Goal: Information Seeking & Learning: Check status

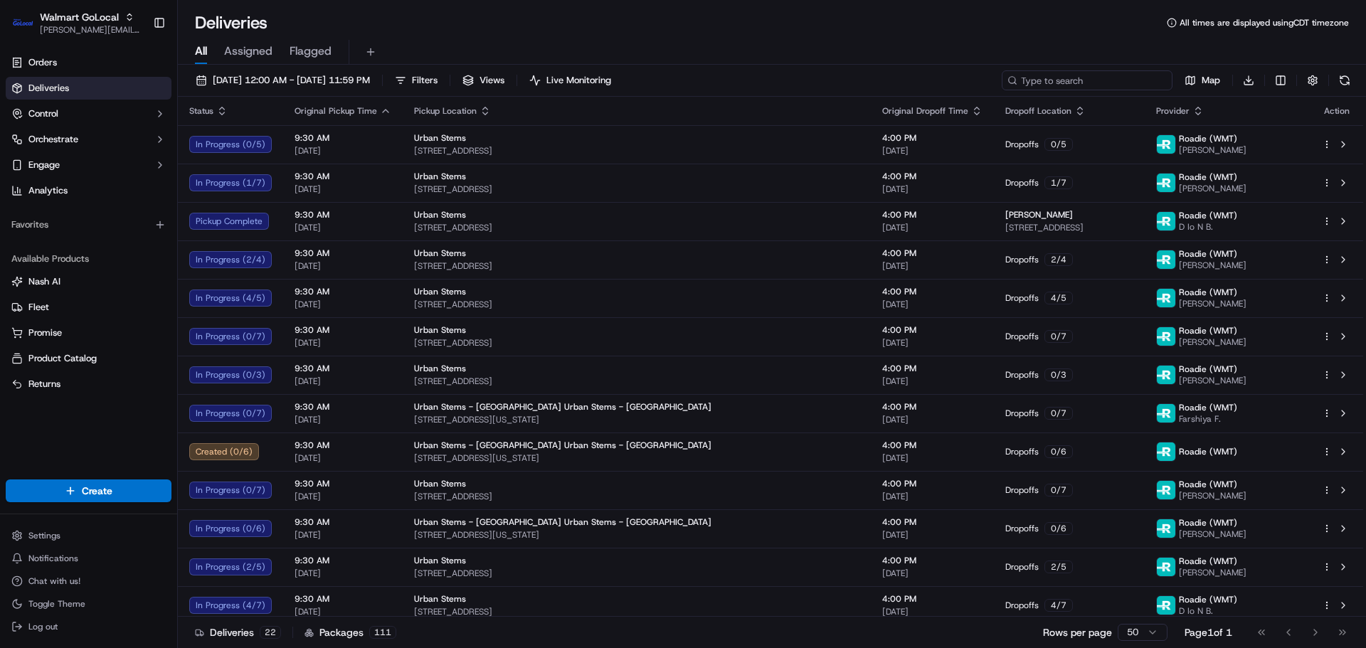
click at [1081, 83] on input at bounding box center [1087, 80] width 171 height 20
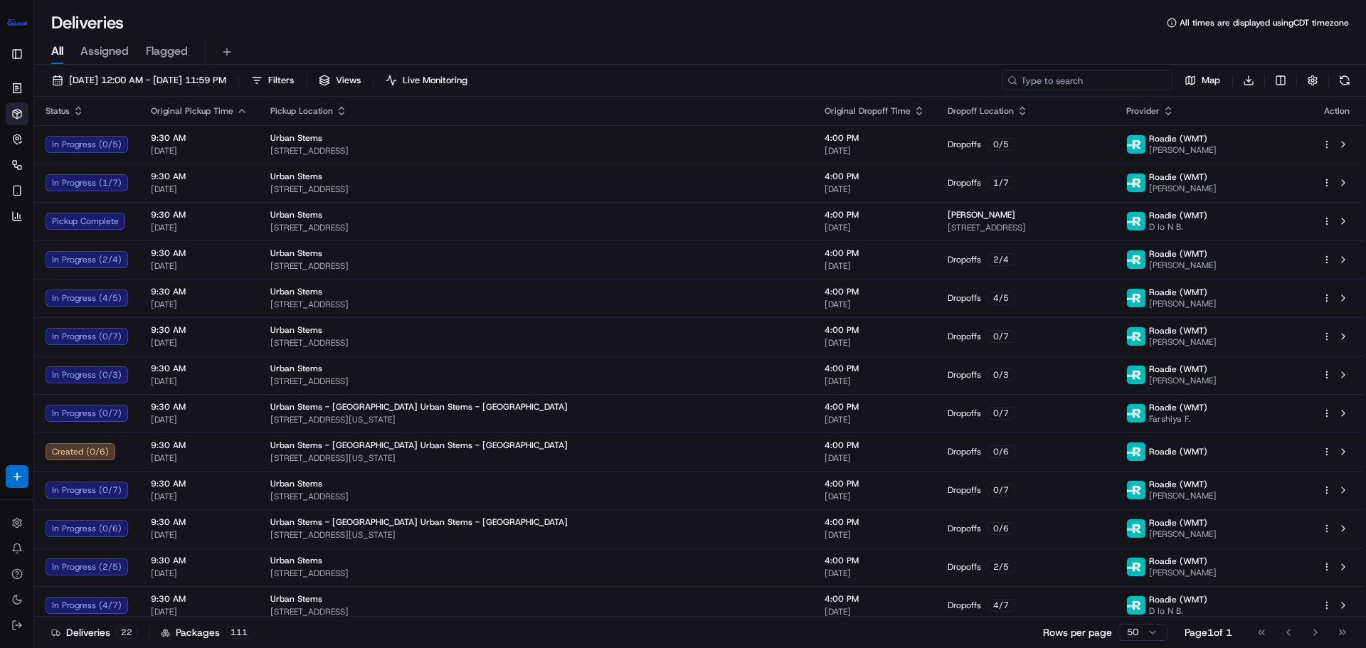
paste input "3541015-1"
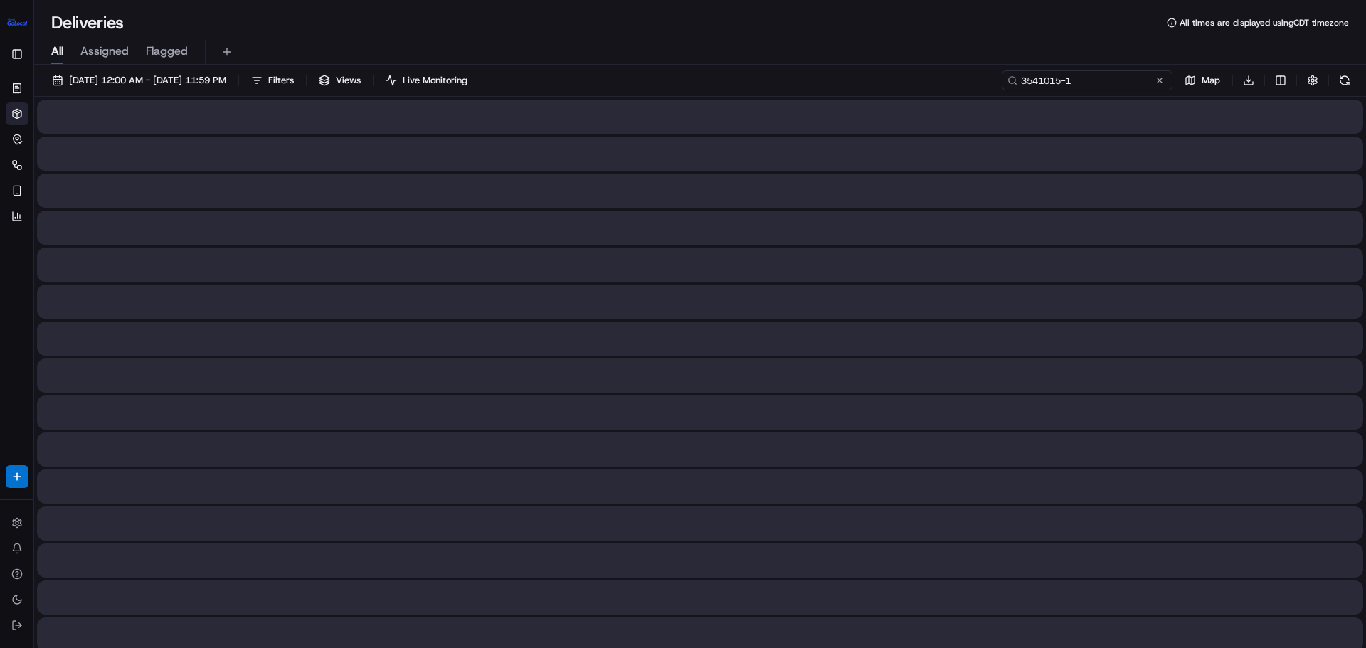
type input "3541015-1"
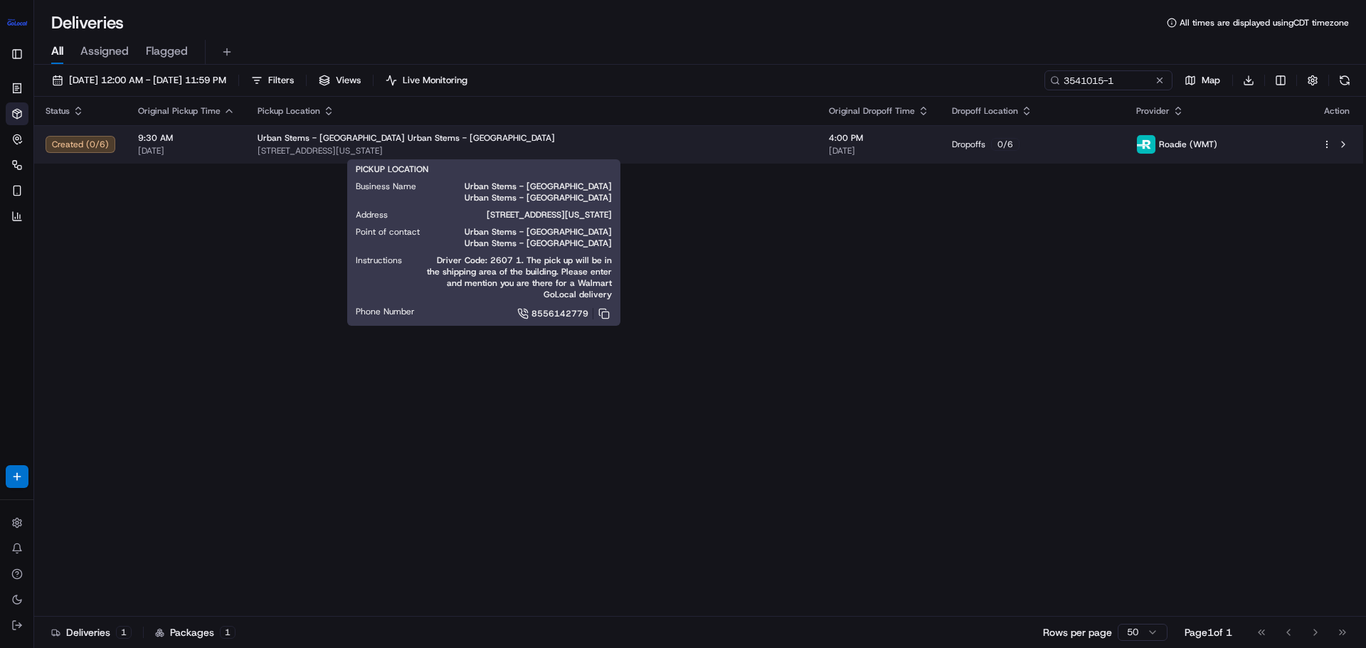
click at [388, 141] on span "Urban Stems - Brooklyn Urban Stems - Brooklyn" at bounding box center [406, 137] width 297 height 11
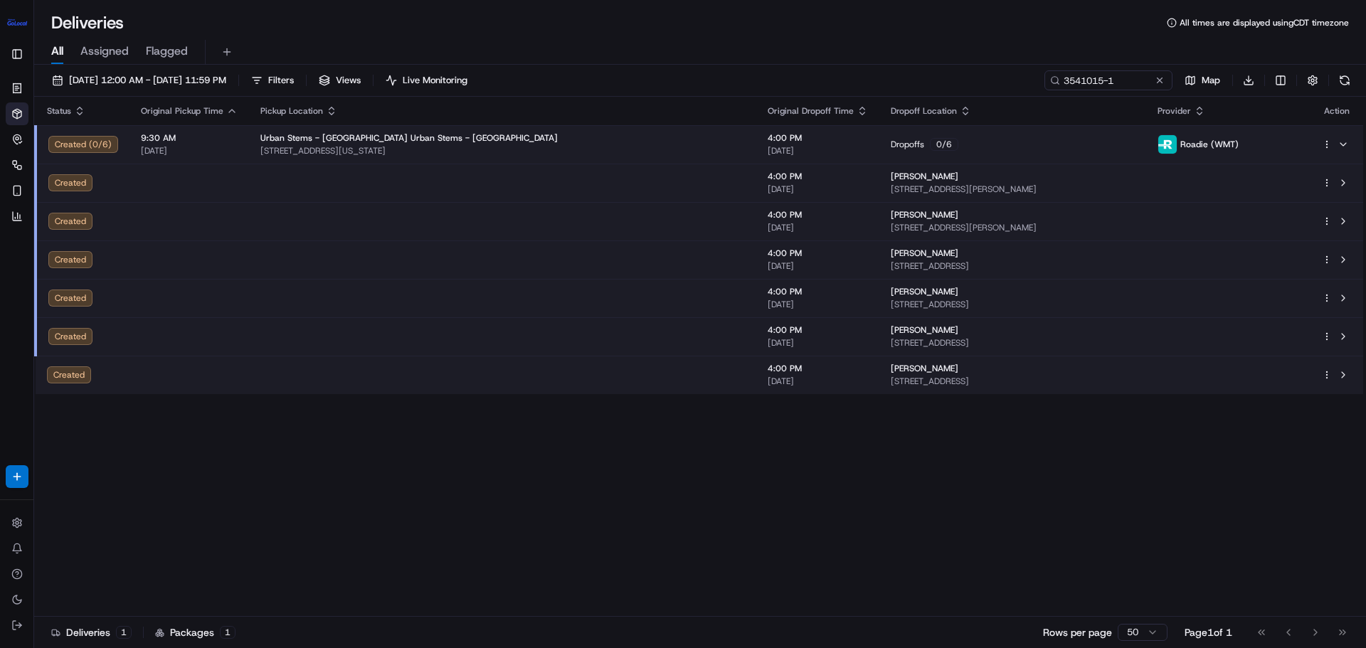
click at [396, 184] on td at bounding box center [502, 183] width 507 height 38
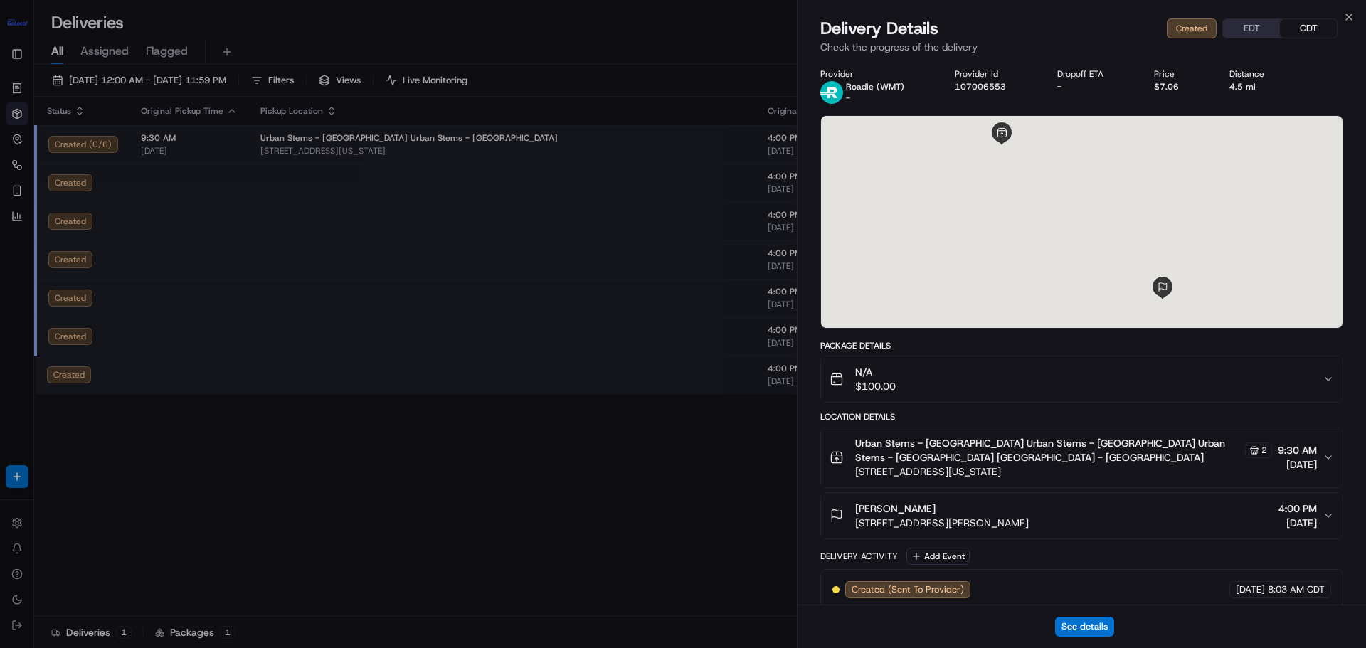
click at [927, 519] on span "198 Freeman St, Apt 2, Brooklyn, NY, 11222, US" at bounding box center [942, 523] width 174 height 14
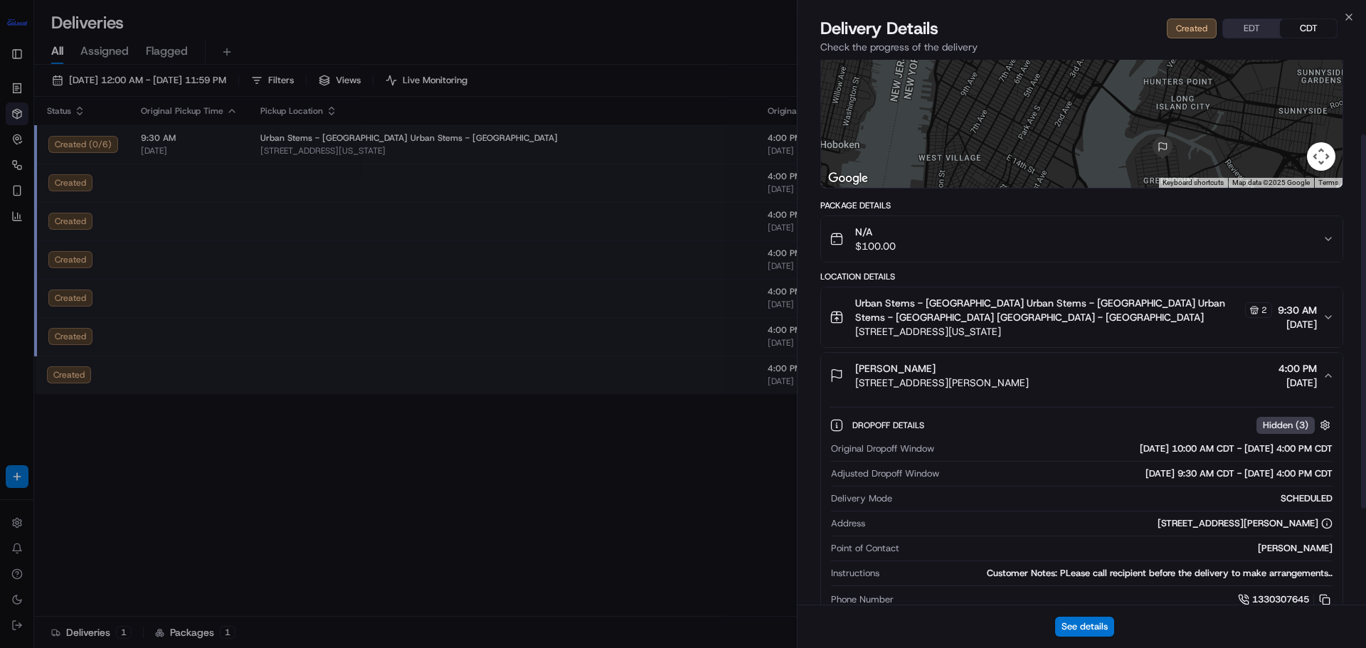
scroll to position [107, 0]
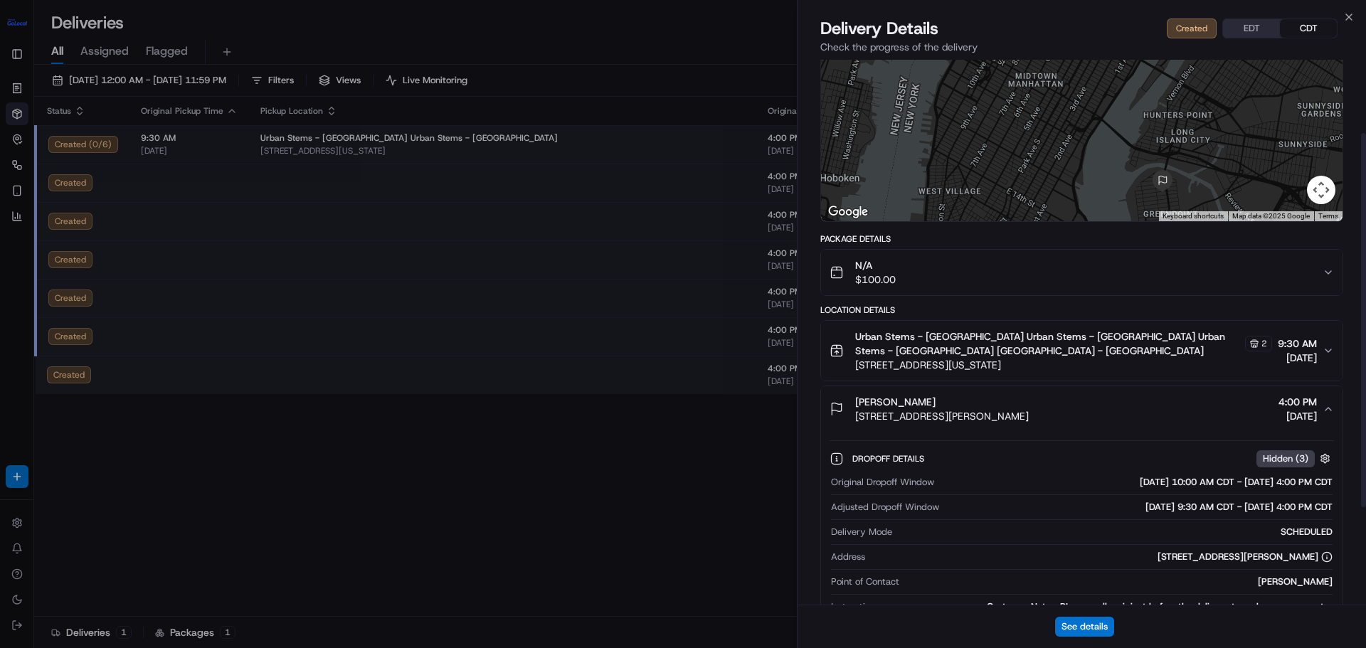
click at [939, 290] on button "N/A $100.00" at bounding box center [1082, 273] width 522 height 46
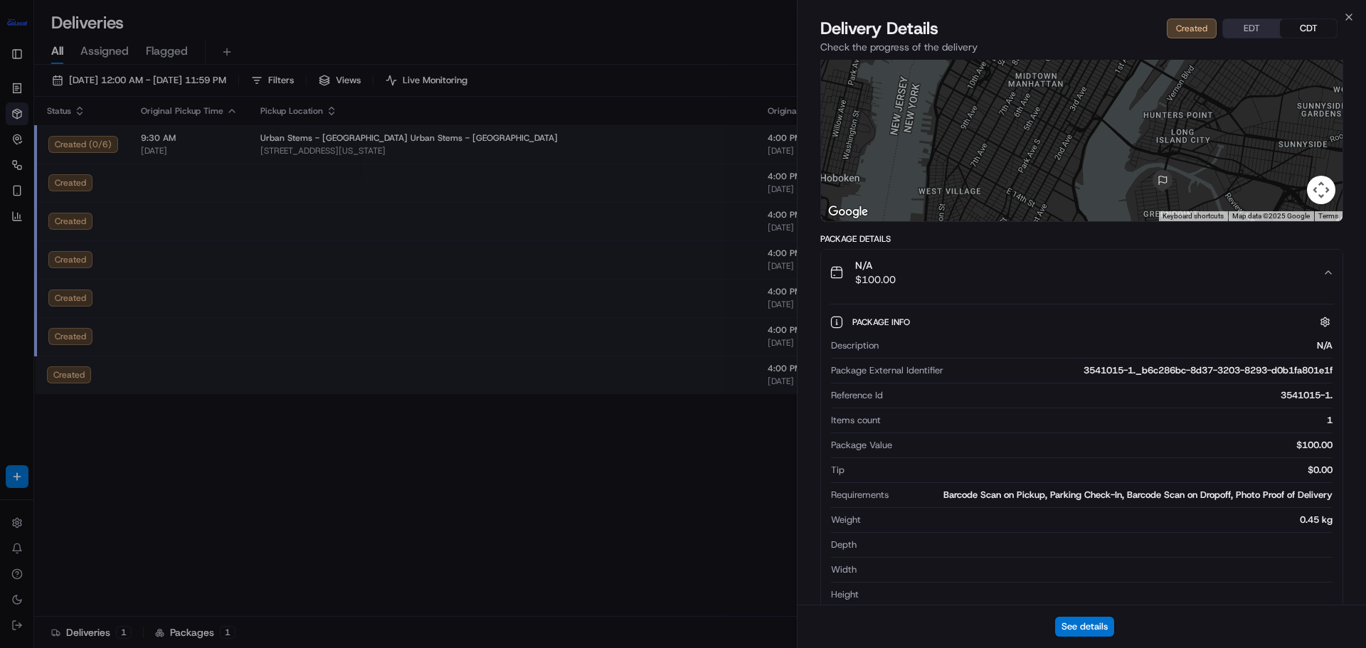
click at [993, 280] on div "N/A $100.00" at bounding box center [1076, 272] width 493 height 28
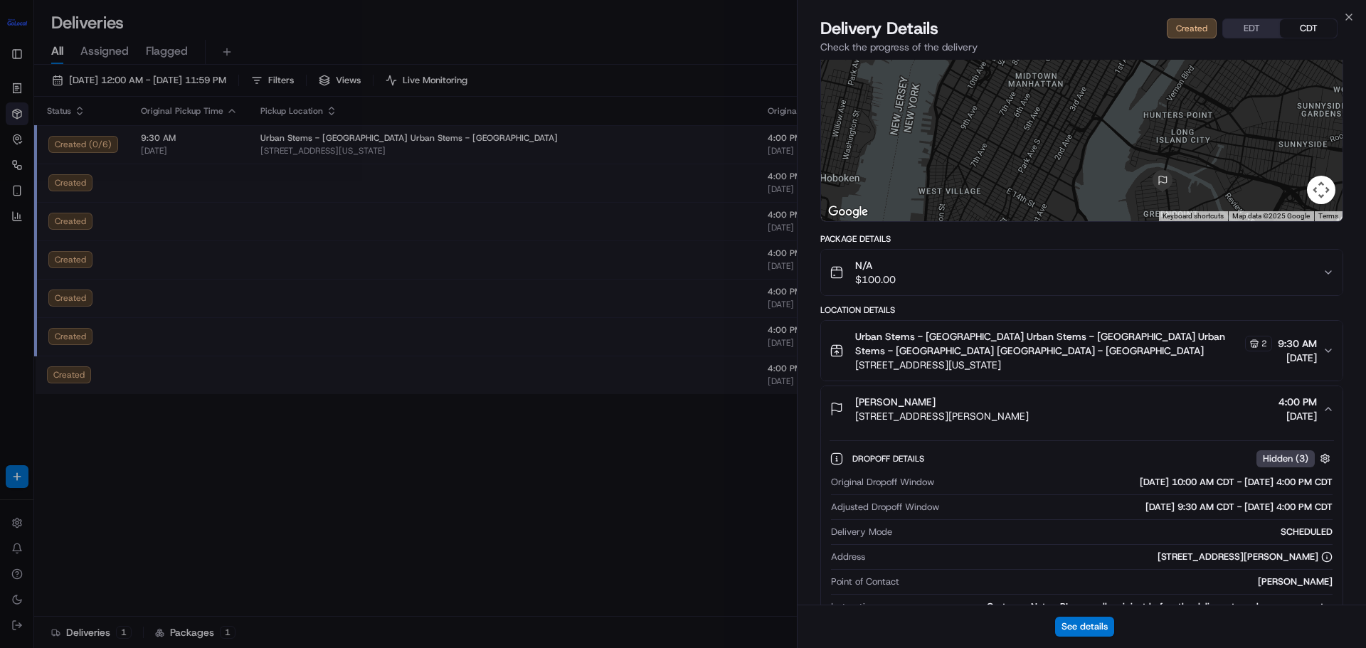
scroll to position [249, 0]
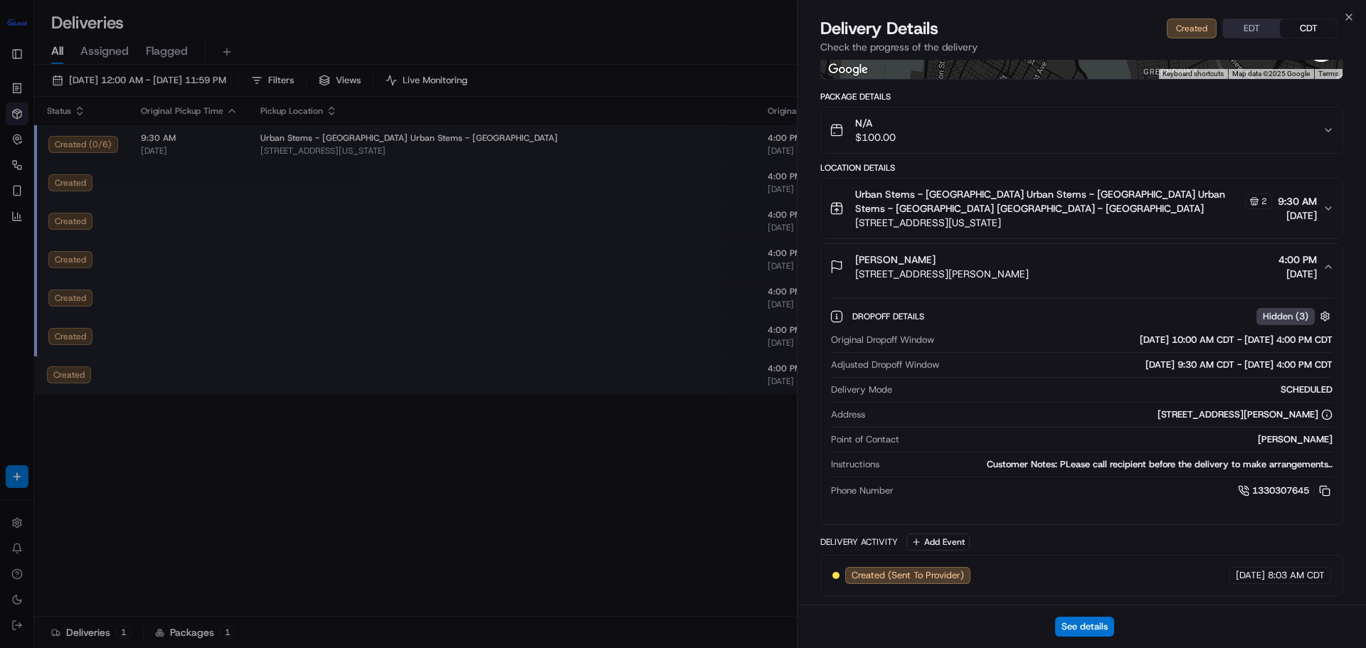
drag, startPoint x: 711, startPoint y: 507, endPoint x: 579, endPoint y: 507, distance: 131.6
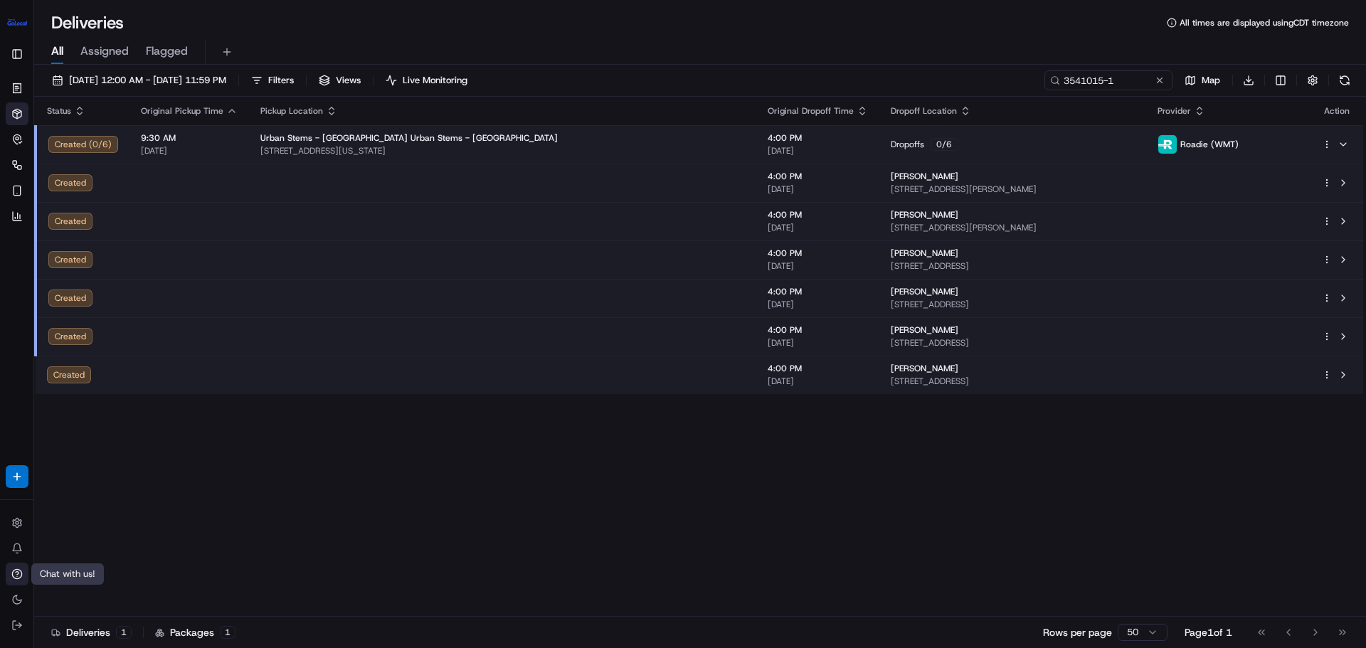
click at [14, 572] on icon at bounding box center [16, 573] width 11 height 11
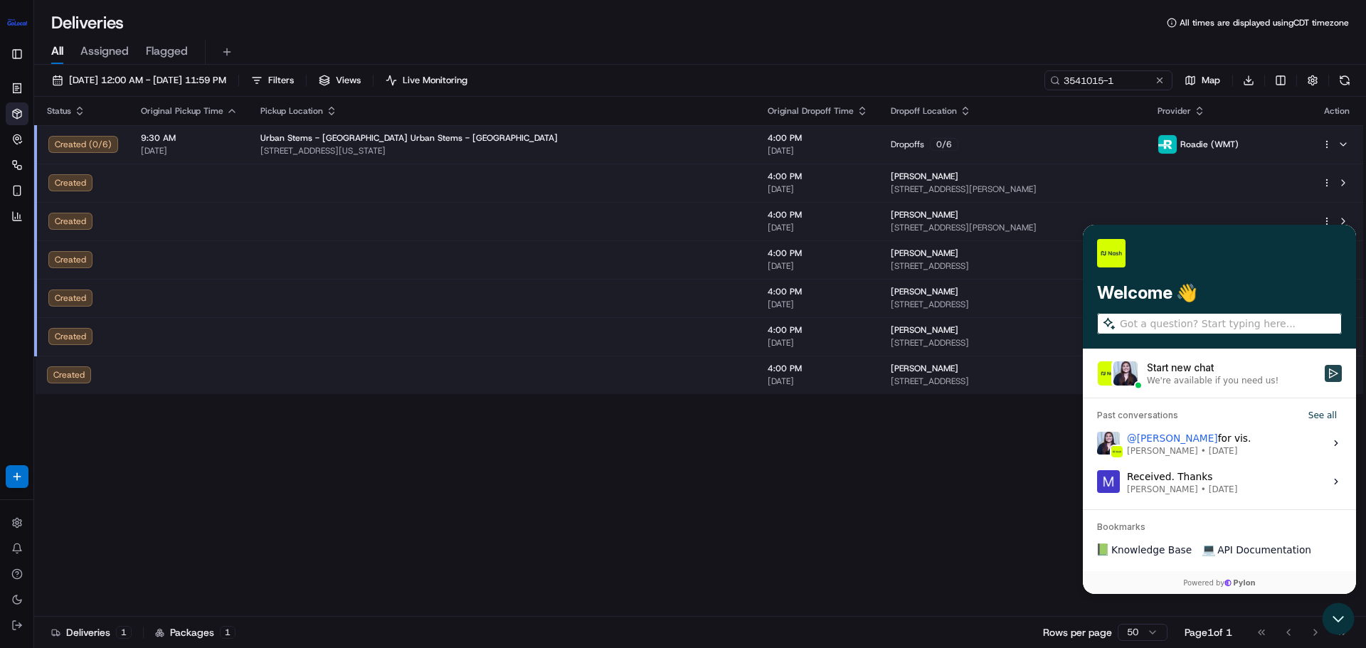
click at [1331, 376] on icon "Start new chat" at bounding box center [1333, 373] width 11 height 11
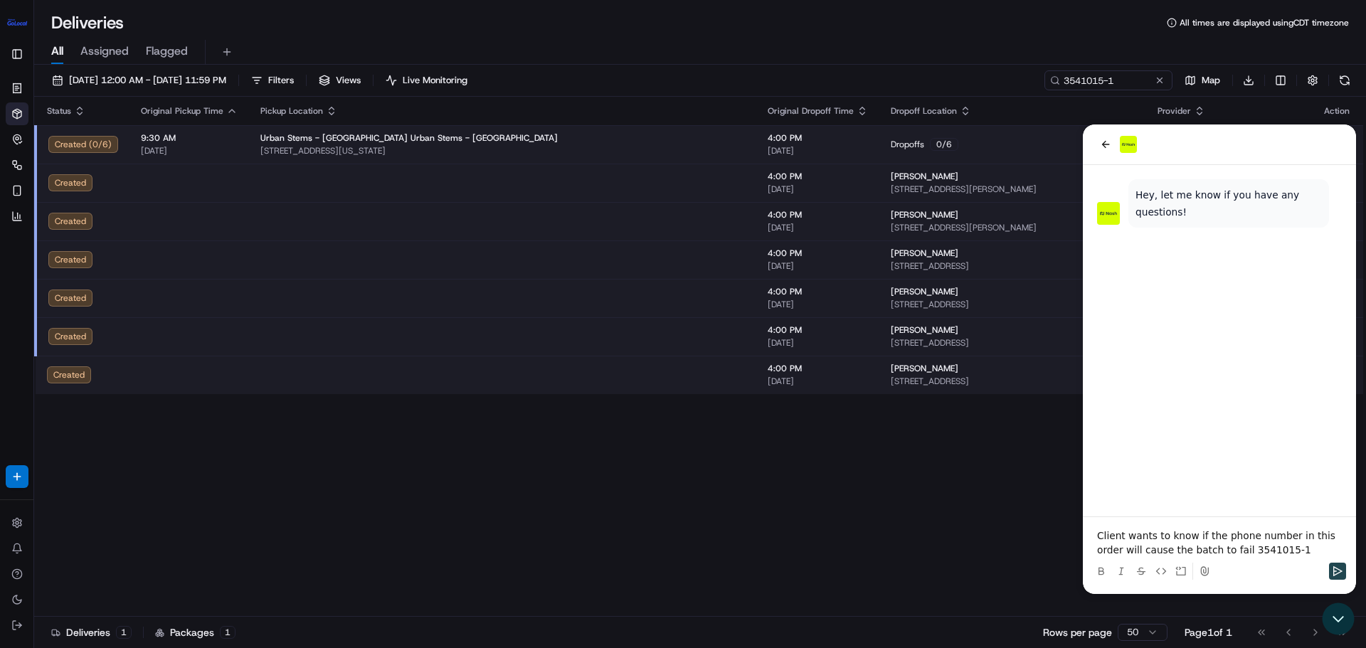
click at [1341, 573] on icon "Send" at bounding box center [1337, 571] width 11 height 11
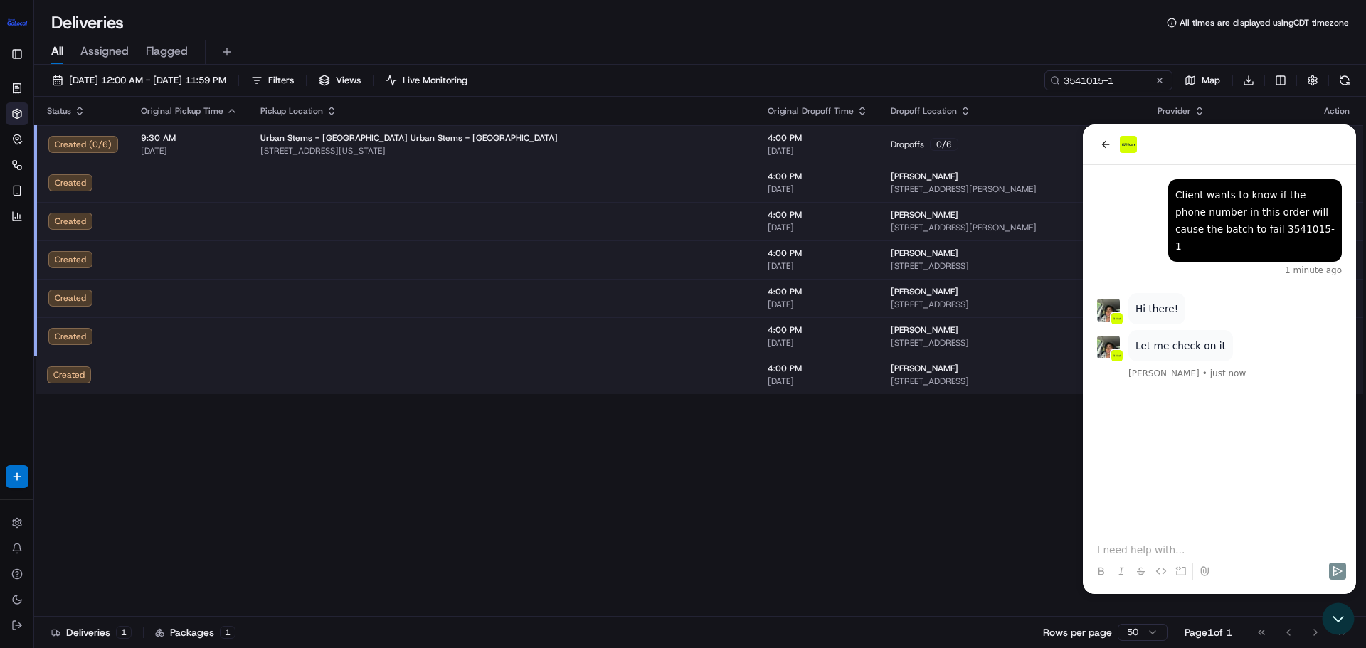
click at [1125, 550] on p at bounding box center [1219, 550] width 245 height 14
click at [545, 462] on div "Status Original Pickup Time Pickup Location Original Dropoff Time Dropoff Locat…" at bounding box center [698, 357] width 1329 height 520
click at [1342, 617] on icon "Open customer support" at bounding box center [1339, 619] width 36 height 36
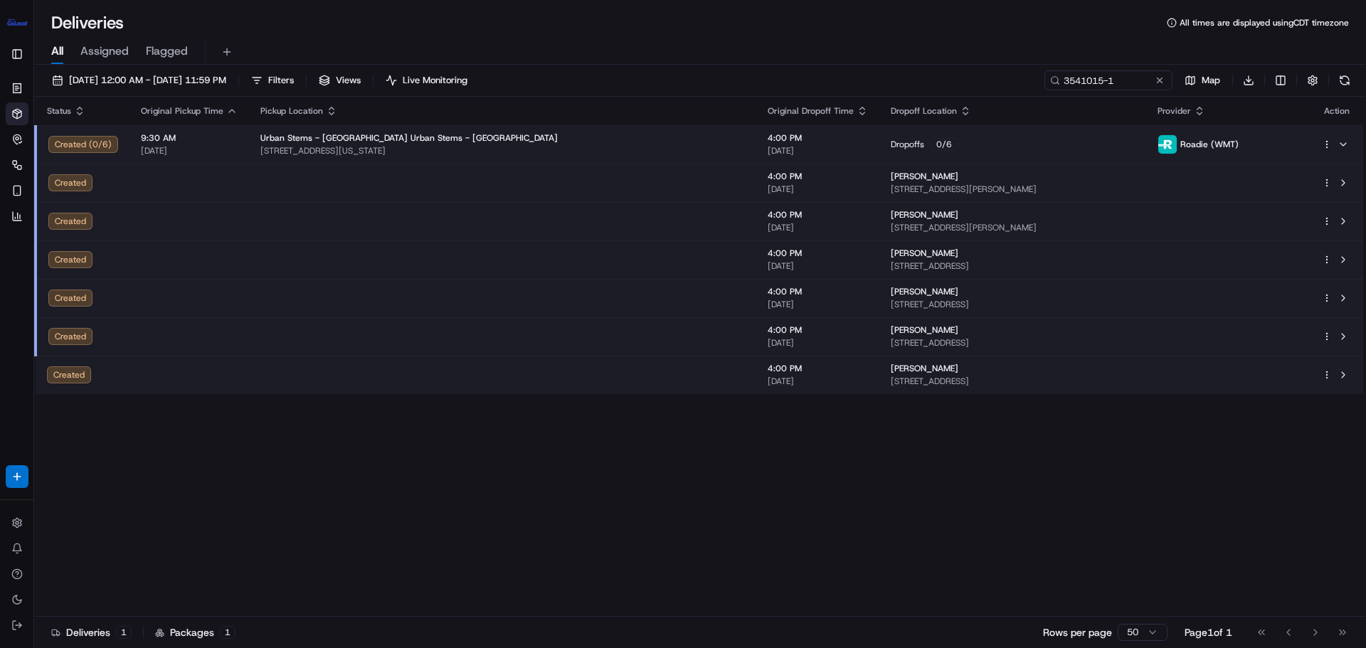
click at [911, 534] on div "Status Original Pickup Time Pickup Location Original Dropoff Time Dropoff Locat…" at bounding box center [698, 357] width 1329 height 520
click at [15, 572] on icon at bounding box center [16, 573] width 11 height 11
click at [14, 579] on icon at bounding box center [16, 573] width 11 height 11
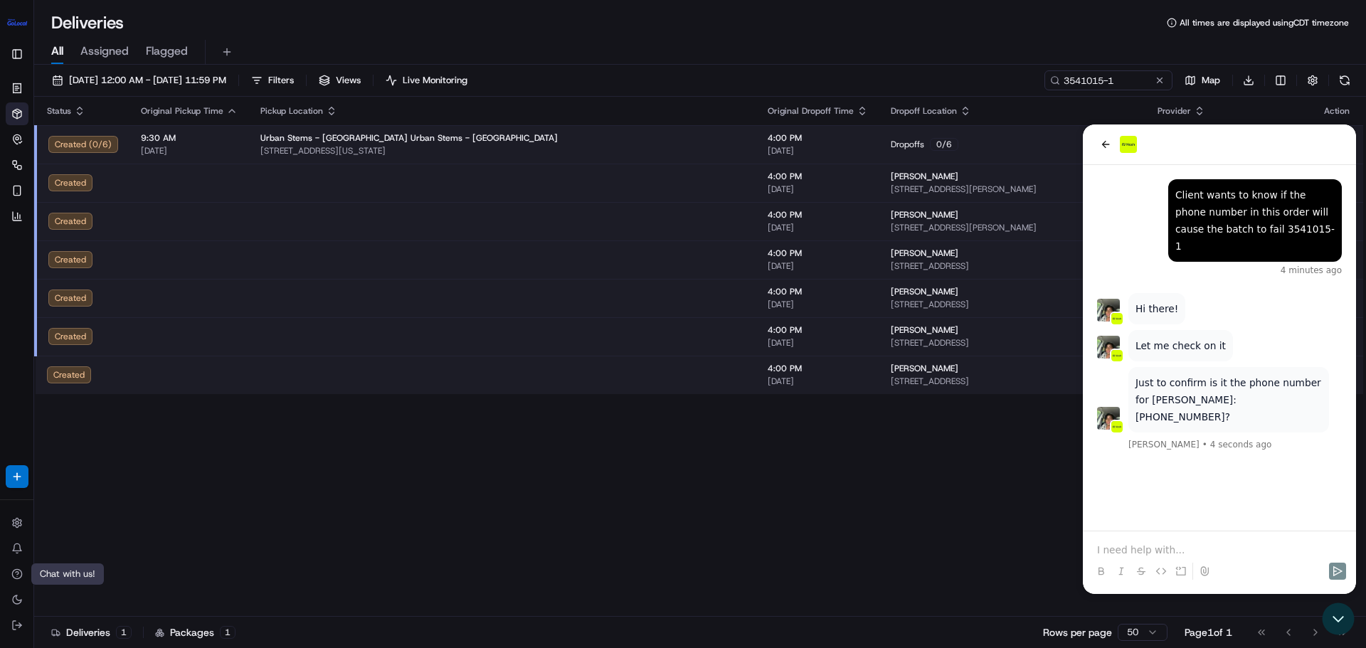
click at [1106, 552] on p at bounding box center [1219, 550] width 245 height 14
click at [1343, 581] on div at bounding box center [1220, 571] width 262 height 28
click at [1343, 577] on button "Send" at bounding box center [1337, 571] width 17 height 17
click at [470, 550] on div "Status Original Pickup Time Pickup Location Original Dropoff Time Dropoff Locat…" at bounding box center [698, 357] width 1329 height 520
click at [1105, 141] on icon "back" at bounding box center [1105, 144] width 11 height 11
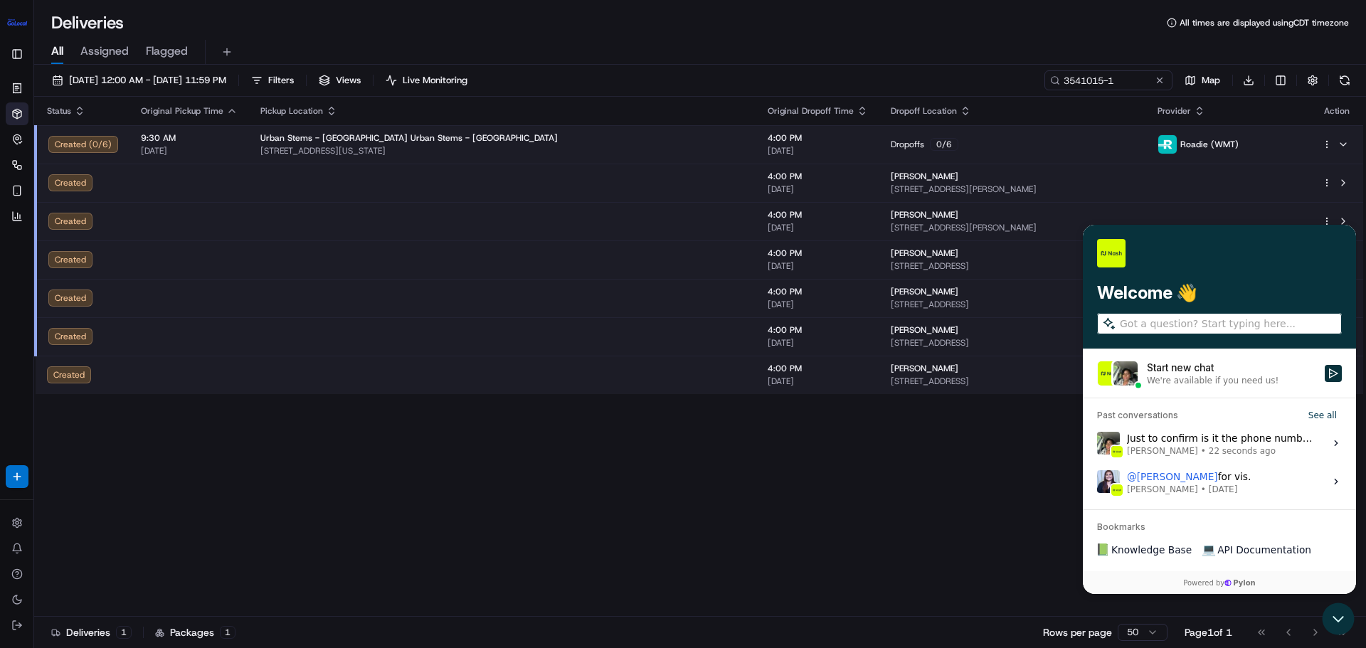
click at [1219, 445] on span "22 seconds ago" at bounding box center [1242, 450] width 67 height 11
click at [1097, 444] on button "View issue" at bounding box center [1096, 443] width 1 height 1
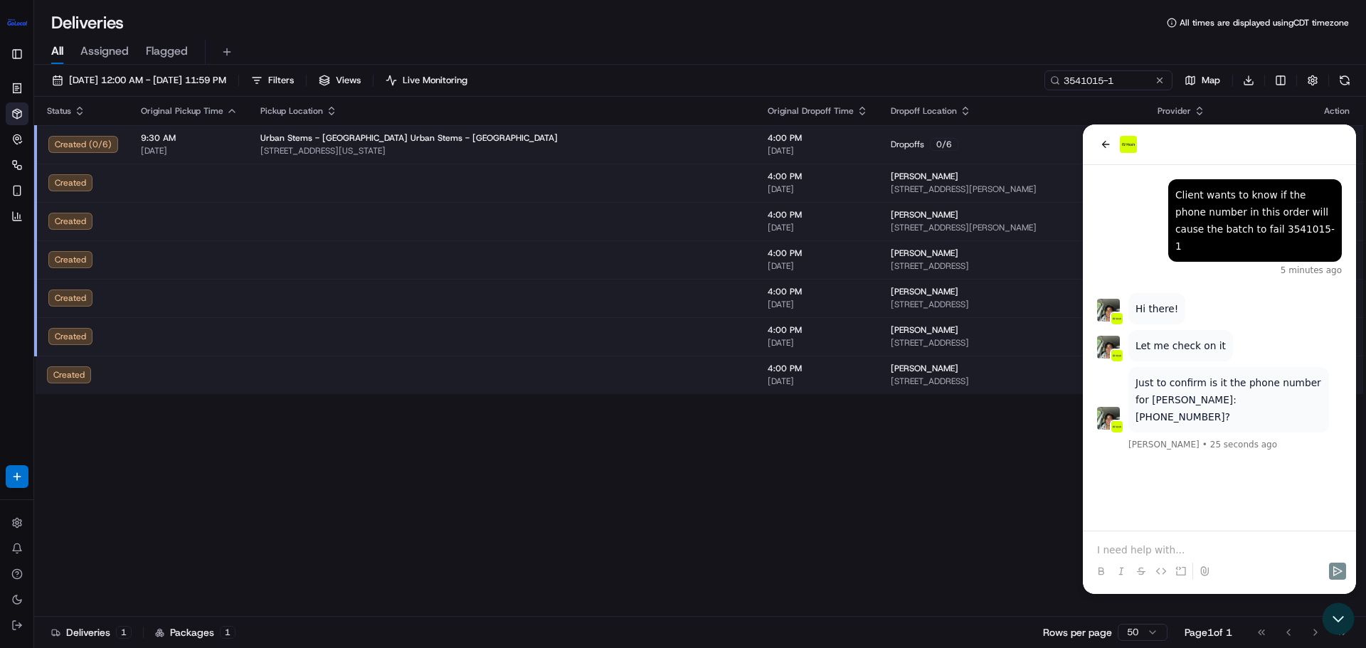
click at [1170, 553] on p at bounding box center [1219, 550] width 245 height 14
click at [1336, 569] on icon "Send" at bounding box center [1337, 571] width 11 height 11
click at [1106, 149] on icon "back" at bounding box center [1105, 144] width 11 height 11
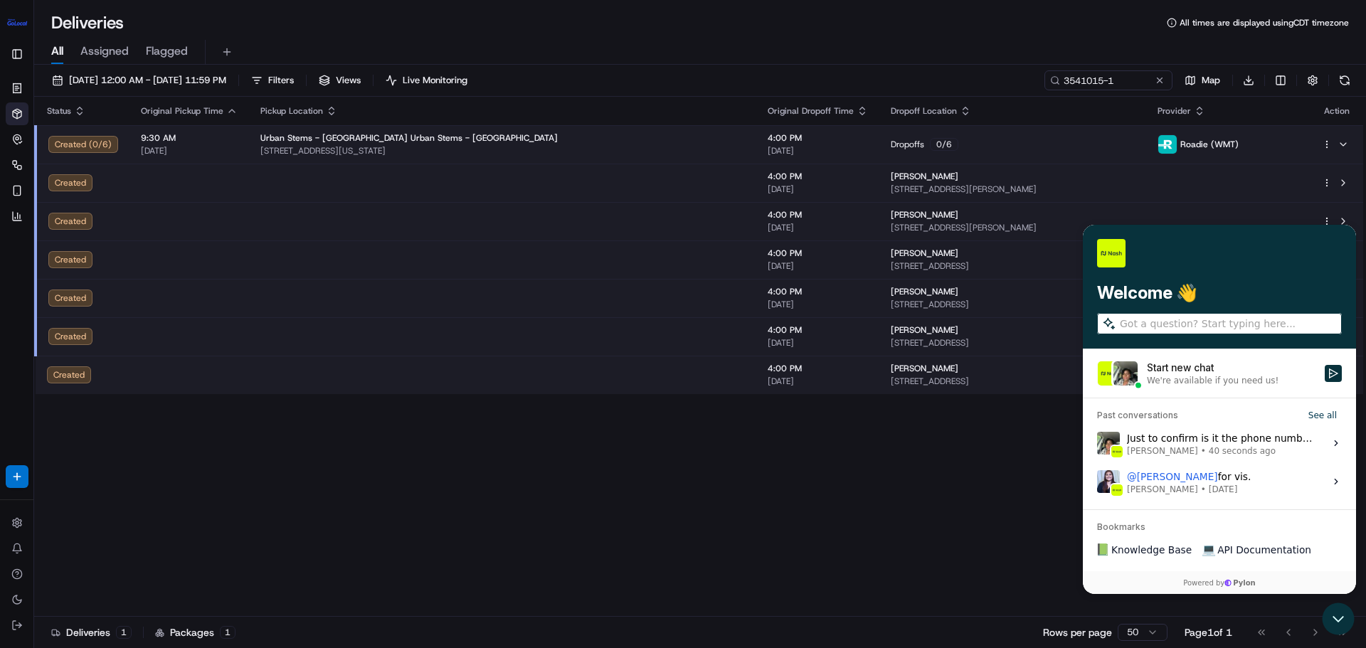
click at [1242, 450] on span "40 seconds ago" at bounding box center [1242, 450] width 67 height 11
click at [1097, 444] on button "View issue" at bounding box center [1096, 443] width 1 height 1
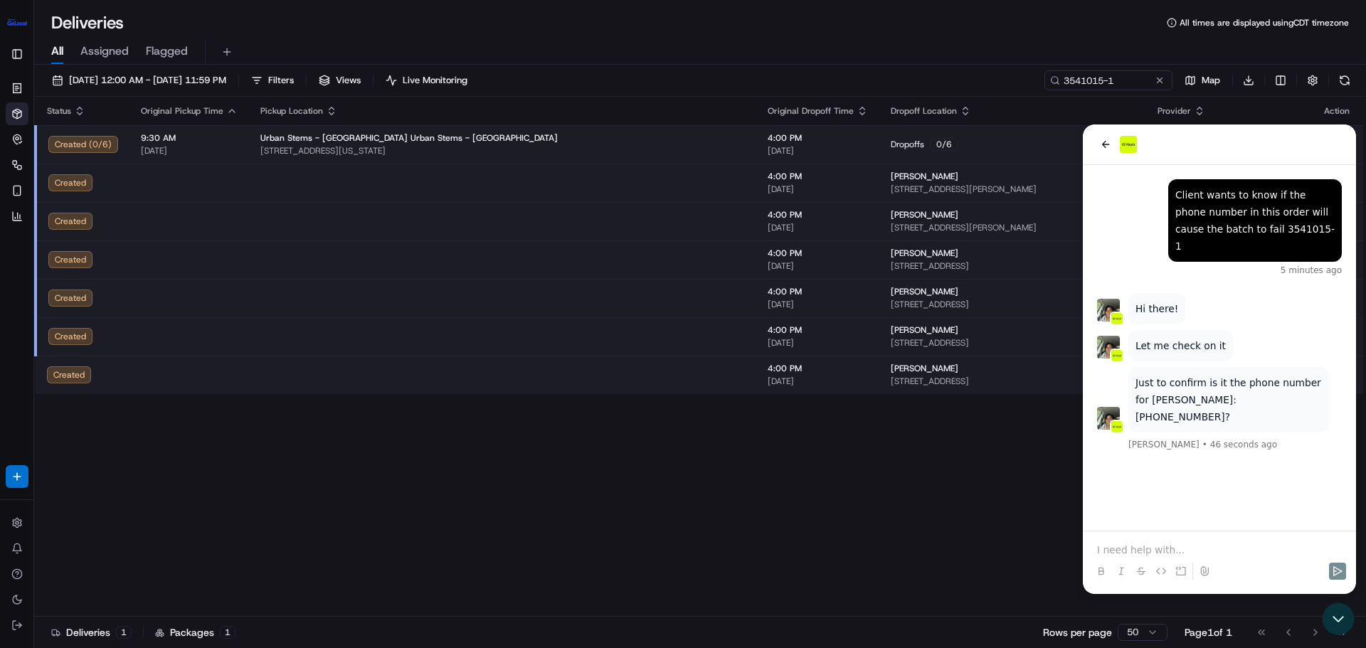
click at [1187, 552] on p at bounding box center [1219, 550] width 245 height 14
click at [1165, 466] on div "Just to confirm is it the phone number for Lisa: 1330307645? Grace Nketiah • 1 …" at bounding box center [1219, 332] width 273 height 334
click at [1198, 541] on div "Message failed to send. Please try again." at bounding box center [1220, 527] width 262 height 31
click at [1345, 570] on button "Send" at bounding box center [1337, 571] width 17 height 17
click at [1343, 617] on icon "Open customer support" at bounding box center [1338, 619] width 11 height 5
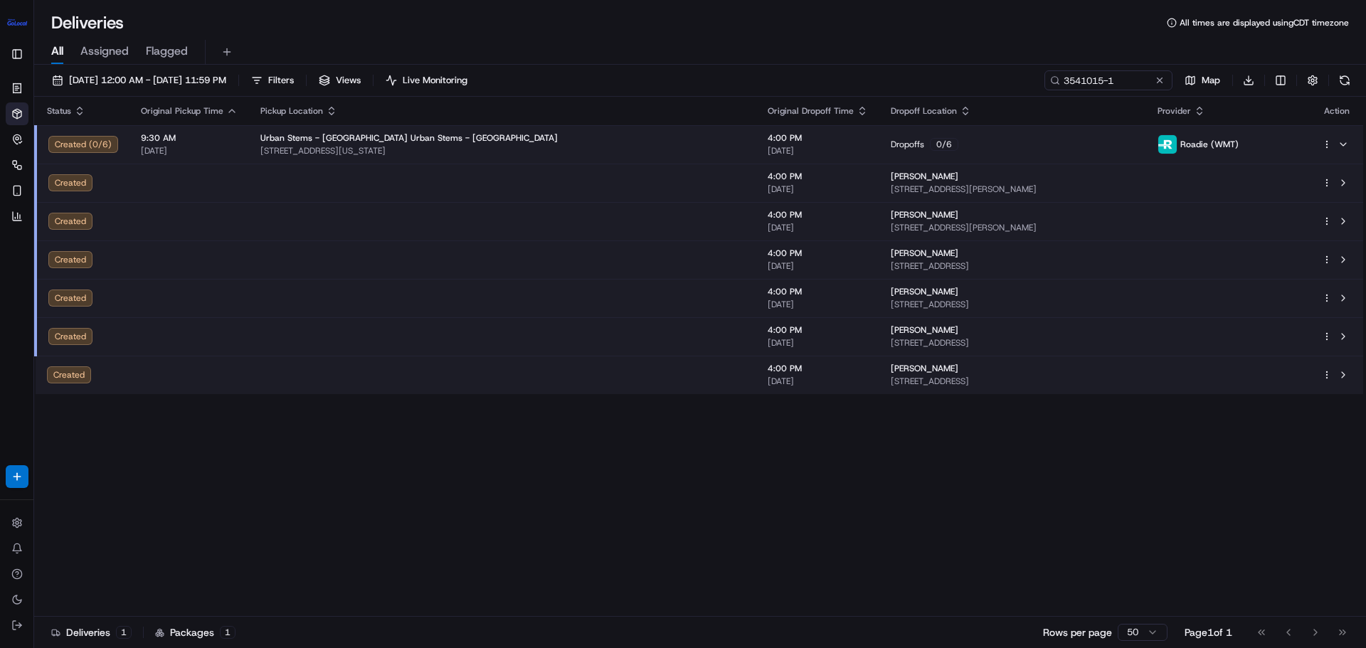
click at [1343, 617] on div "Deliveries 1 Packages 1 Rows per page 50 Page 1 of 1 Go to first page Go to pre…" at bounding box center [700, 632] width 1332 height 32
click at [21, 569] on icon at bounding box center [16, 573] width 11 height 11
click at [12, 579] on icon at bounding box center [16, 573] width 11 height 11
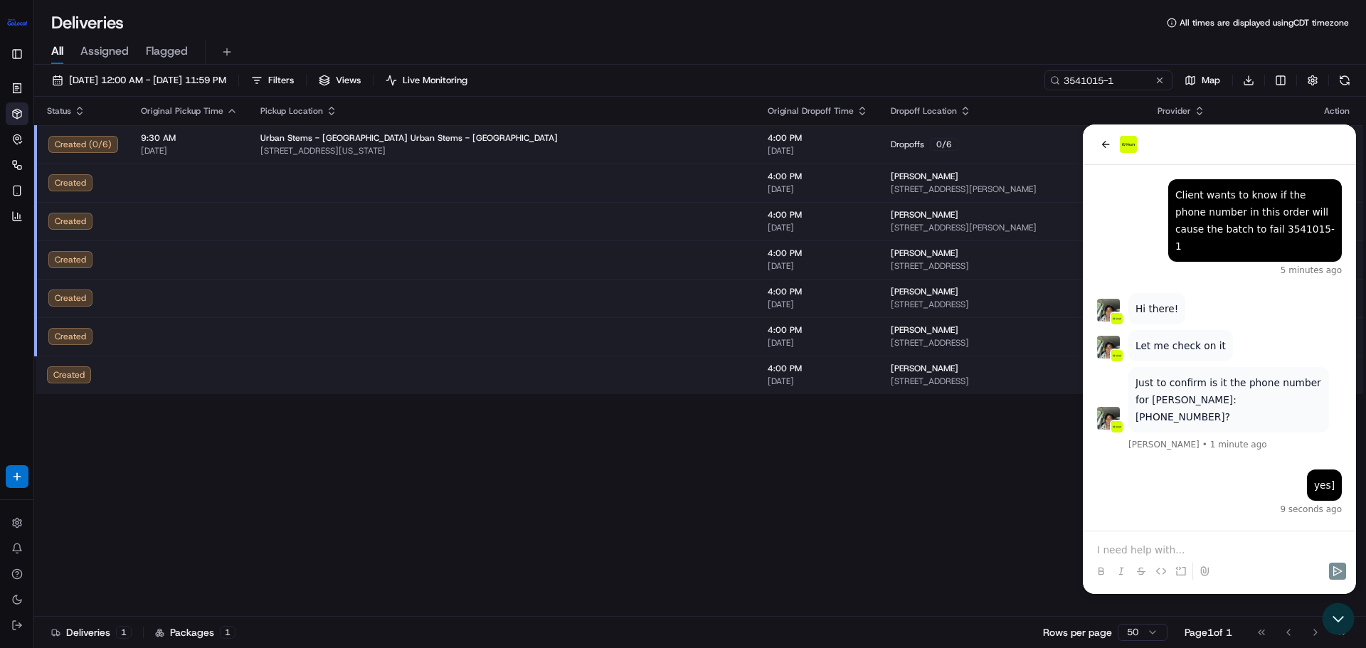
click at [1213, 547] on p at bounding box center [1219, 550] width 245 height 14
click at [1137, 504] on div "yes] 42 seconds ago Just to confirm is it the phone number for Lisa: 1330307645…" at bounding box center [1219, 348] width 273 height 366
click at [1135, 546] on p at bounding box center [1219, 550] width 245 height 14
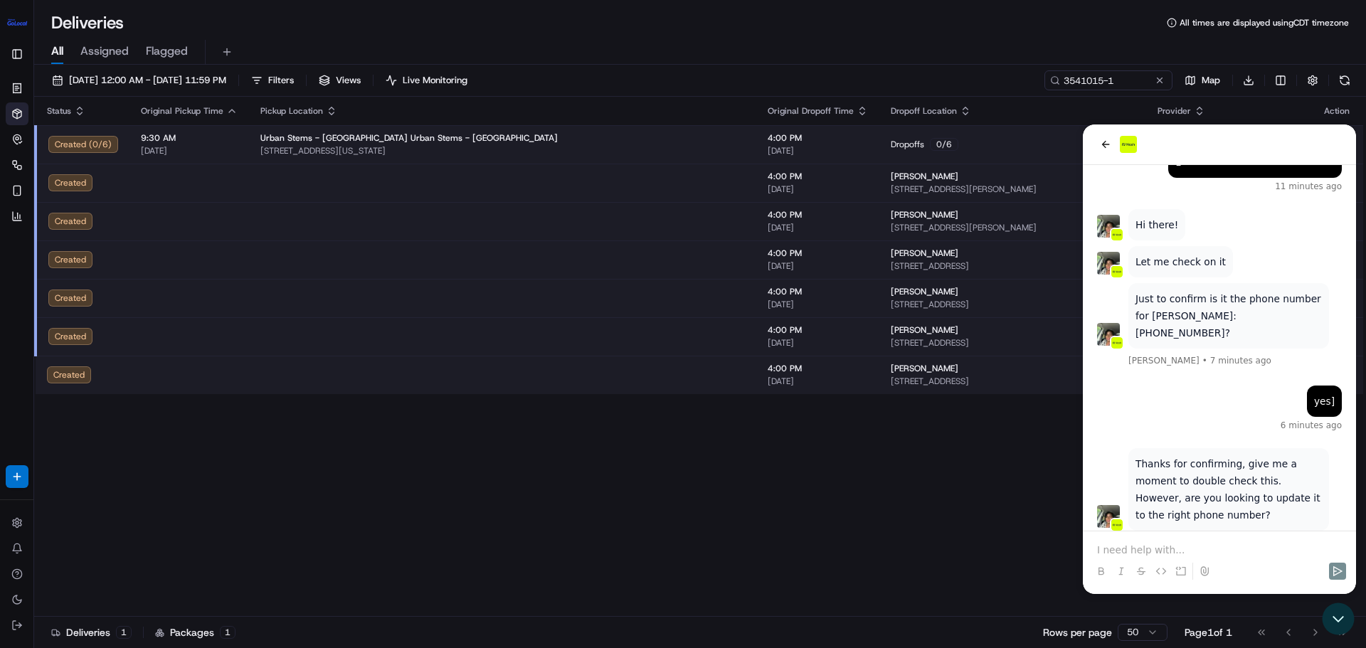
click at [1151, 546] on p at bounding box center [1219, 550] width 245 height 14
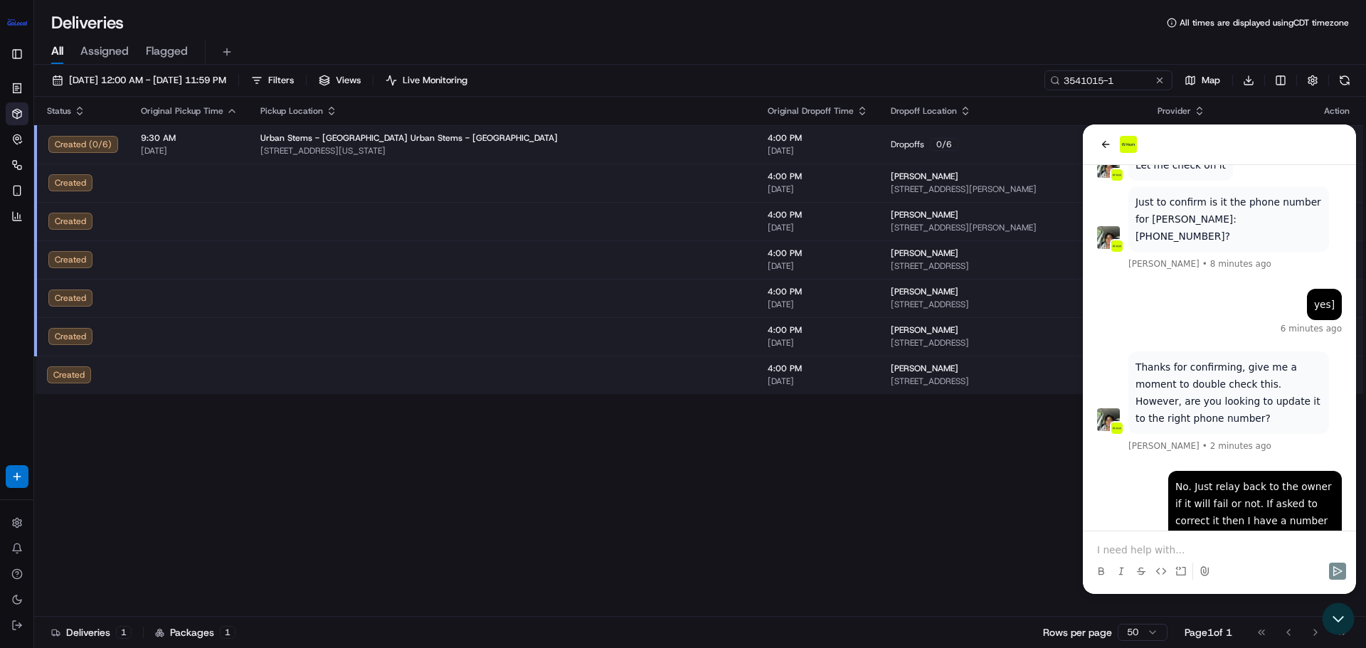
scroll to position [129, 0]
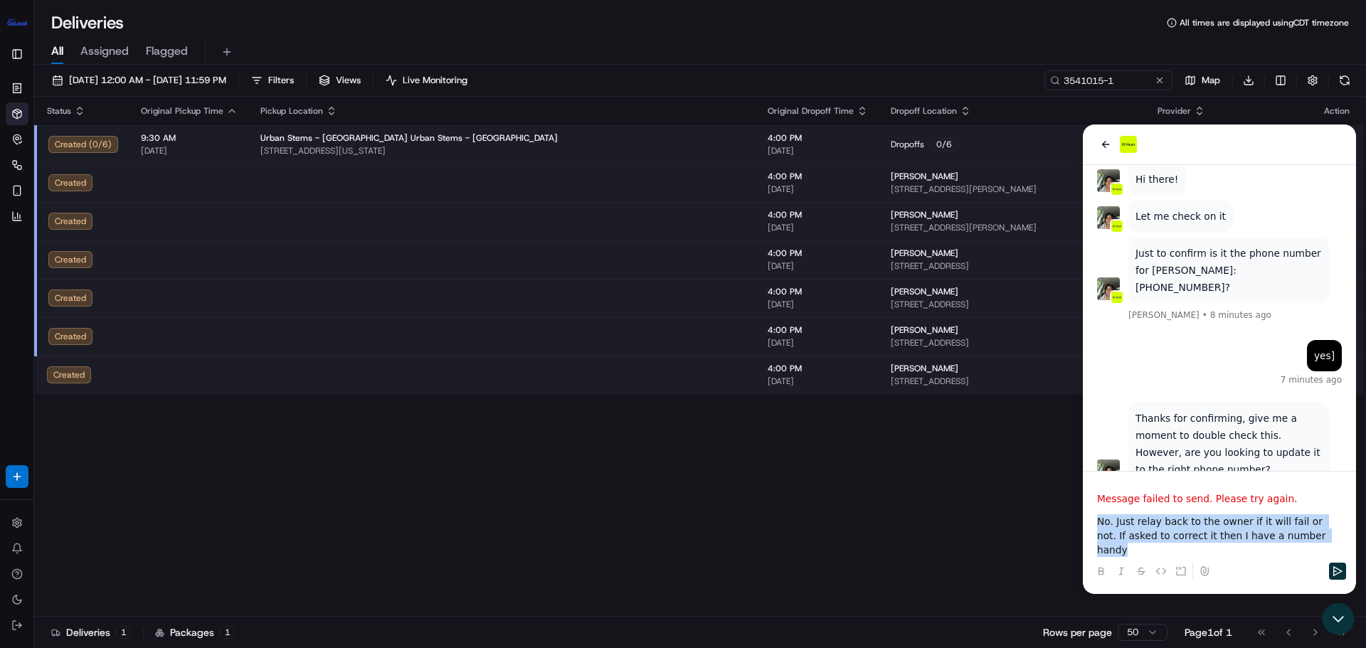
drag, startPoint x: 1301, startPoint y: 554, endPoint x: 1067, endPoint y: 536, distance: 234.0
click at [1083, 536] on html "Thanks for confirming, give me a moment to double check this. However, are you …" at bounding box center [1219, 360] width 273 height 470
click at [1333, 571] on icon "Send" at bounding box center [1337, 571] width 11 height 11
click at [1340, 568] on icon "Send" at bounding box center [1337, 571] width 11 height 11
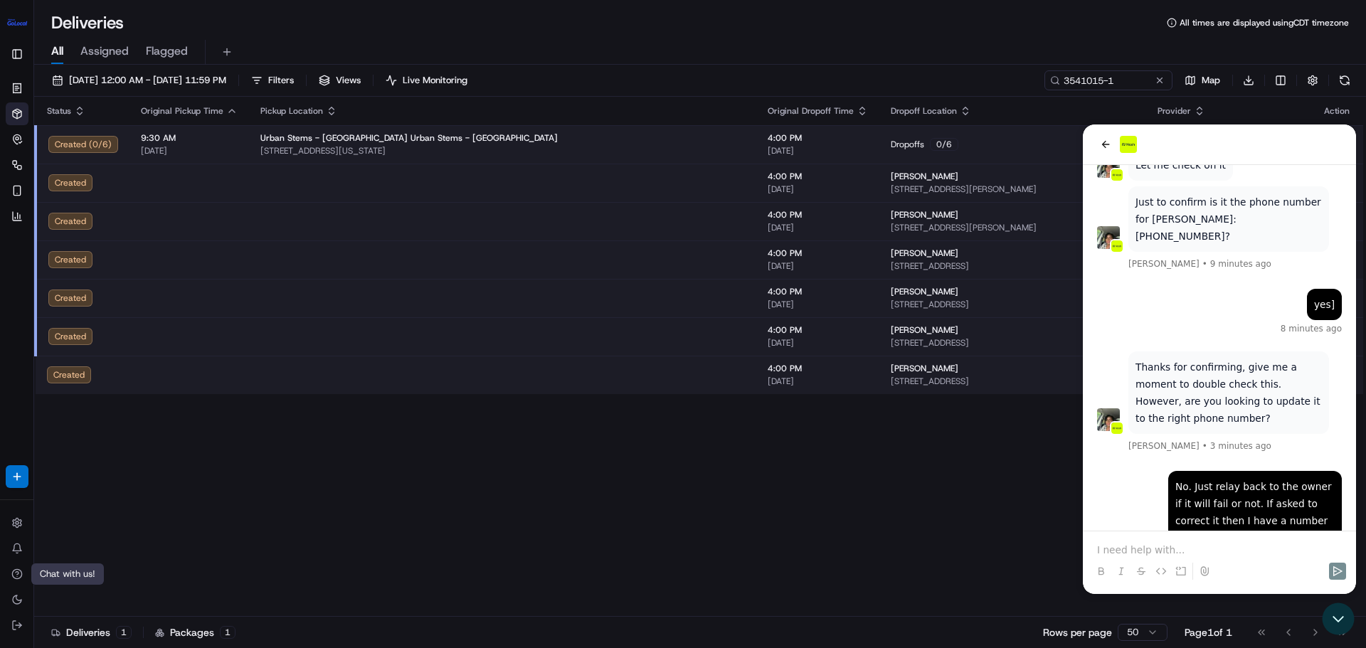
scroll to position [249, 0]
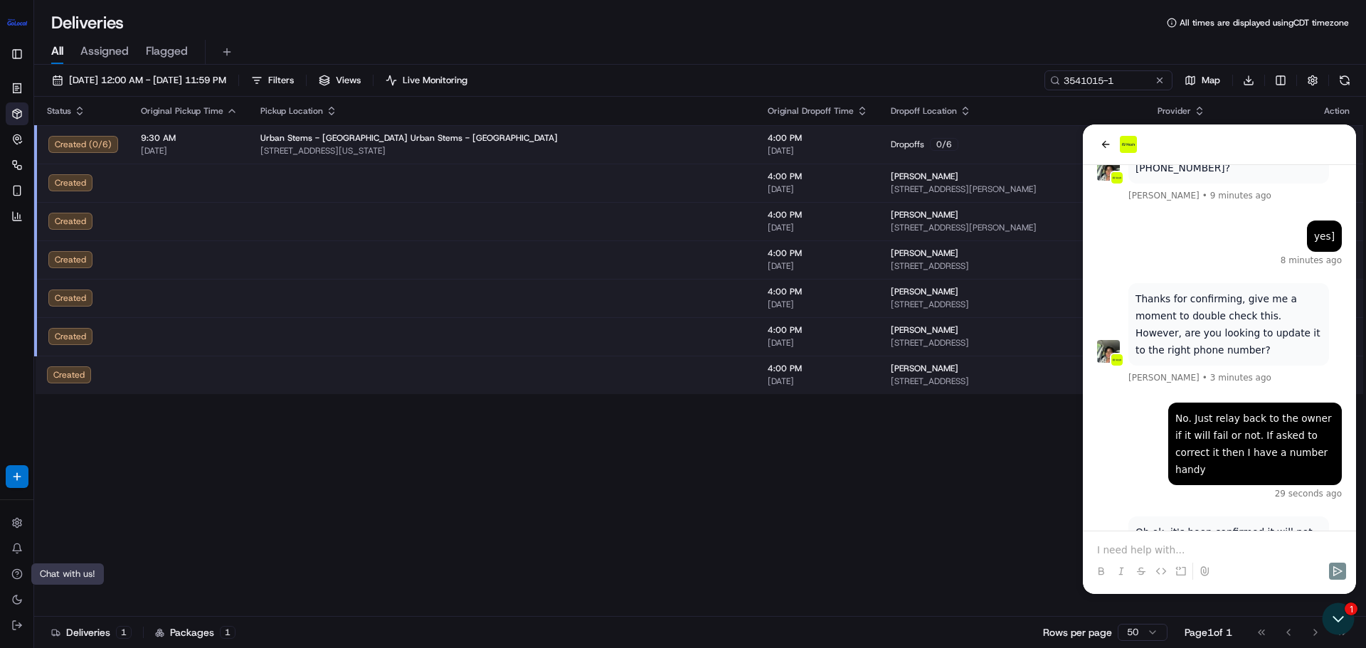
click at [1203, 551] on p at bounding box center [1219, 550] width 245 height 14
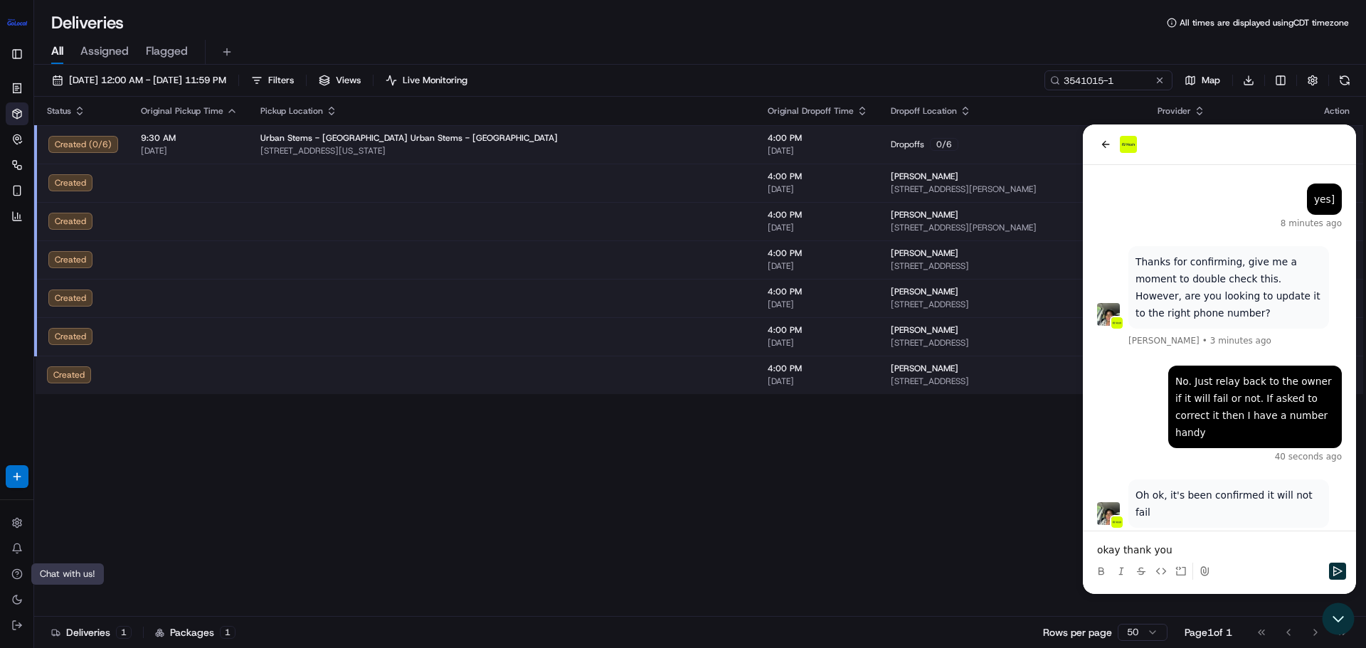
scroll to position [349, 0]
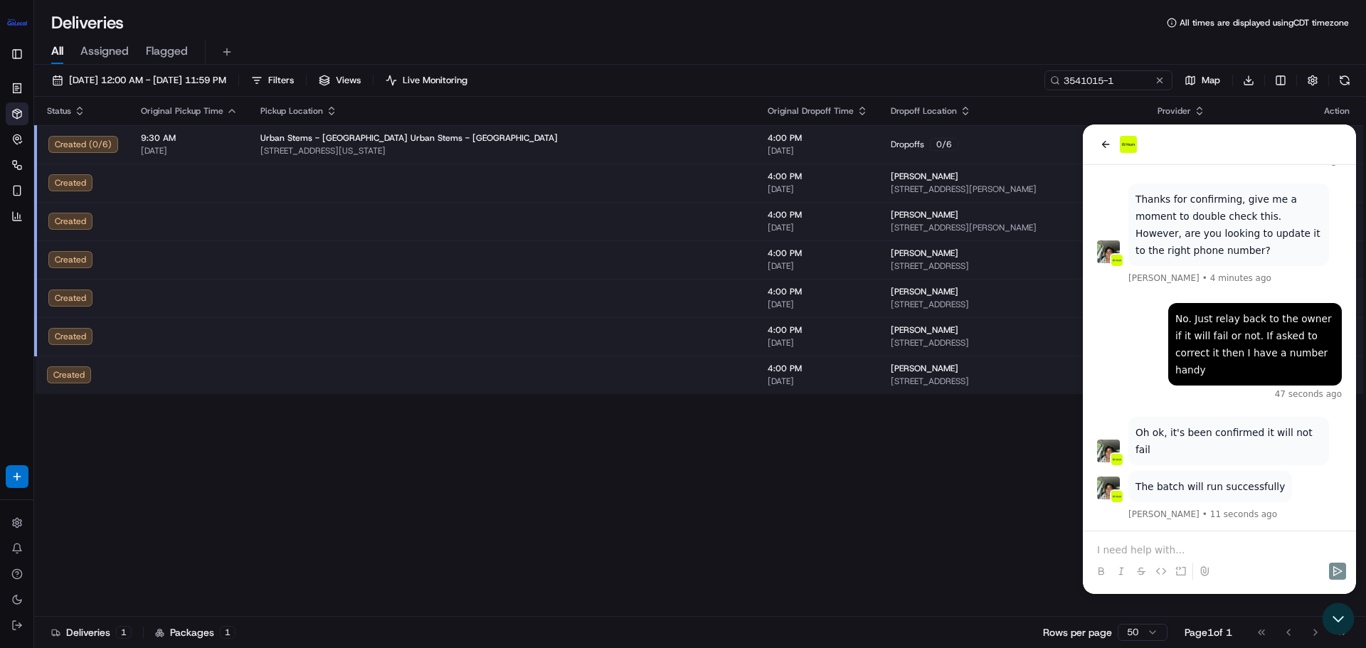
click at [1181, 554] on p at bounding box center [1219, 550] width 245 height 14
click at [1163, 546] on p at bounding box center [1219, 550] width 245 height 14
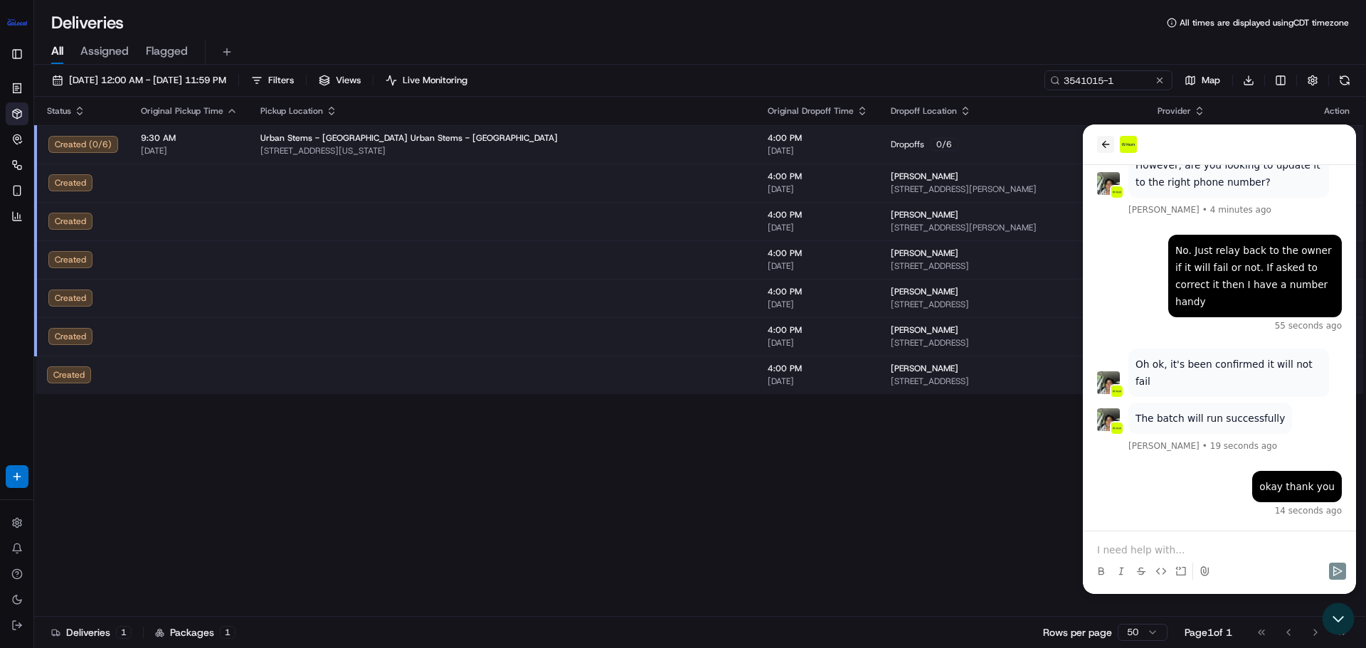
click at [1108, 145] on icon "back" at bounding box center [1105, 144] width 11 height 11
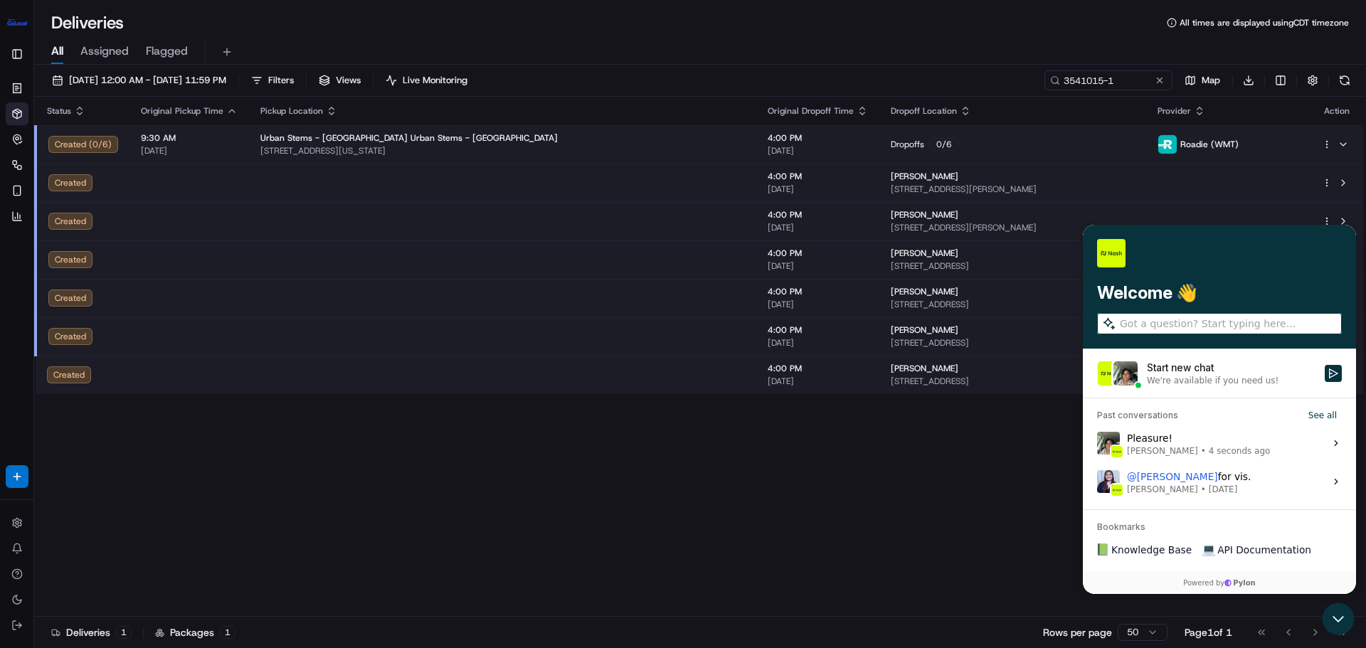
click at [964, 501] on div "Status Original Pickup Time Pickup Location Original Dropoff Time Dropoff Locat…" at bounding box center [698, 357] width 1329 height 520
click at [768, 177] on span "4:00 PM" at bounding box center [818, 176] width 100 height 11
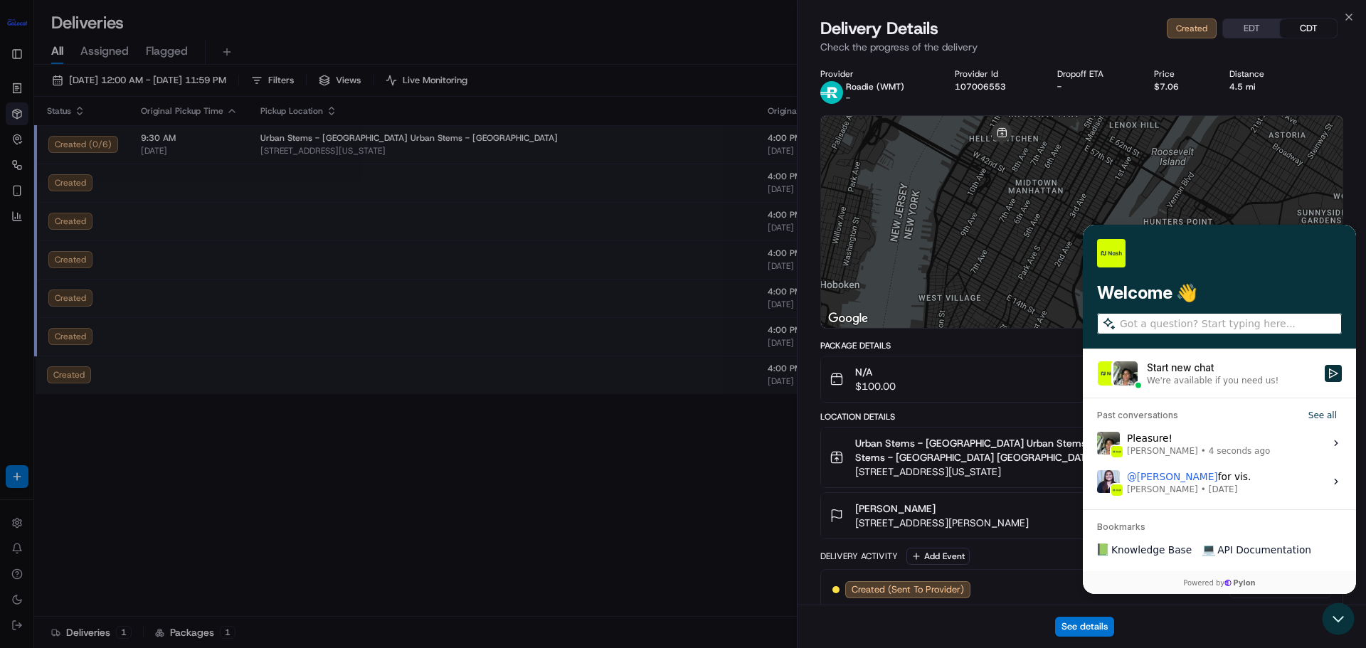
click at [1338, 616] on div "See details" at bounding box center [1082, 626] width 568 height 43
click at [1340, 623] on div "See details" at bounding box center [1082, 626] width 568 height 43
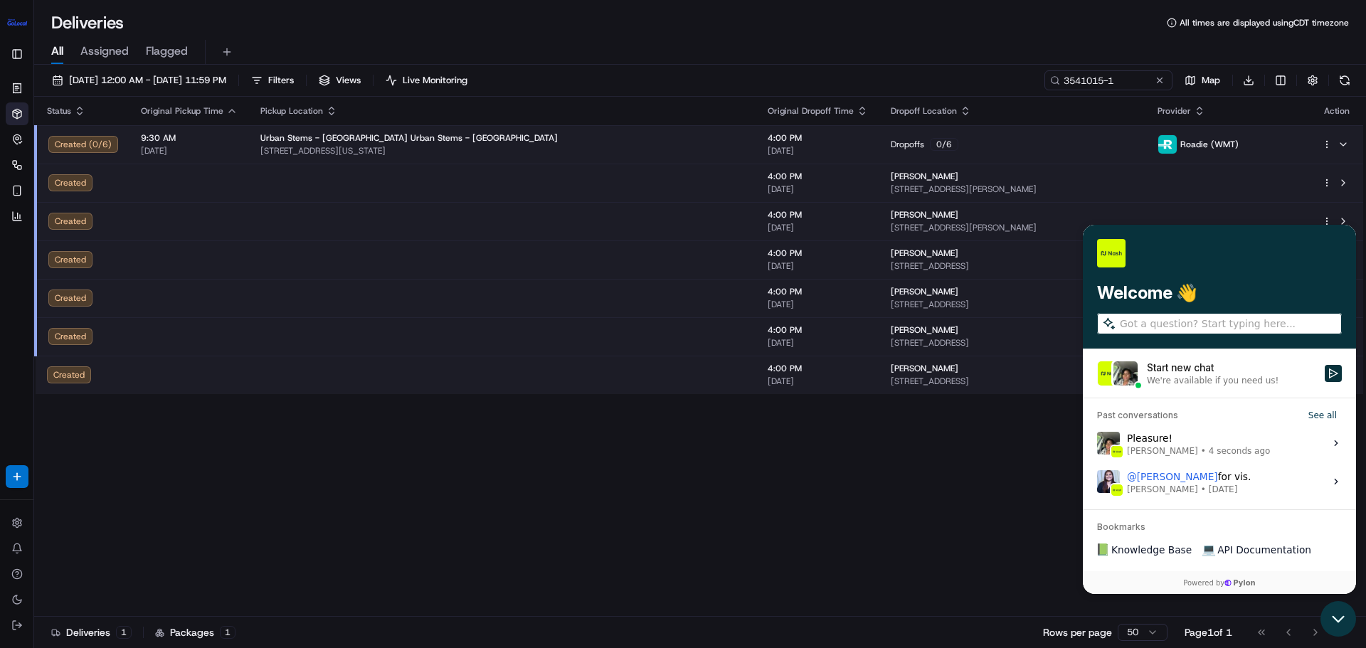
click at [1347, 618] on icon "Open customer support" at bounding box center [1339, 619] width 36 height 36
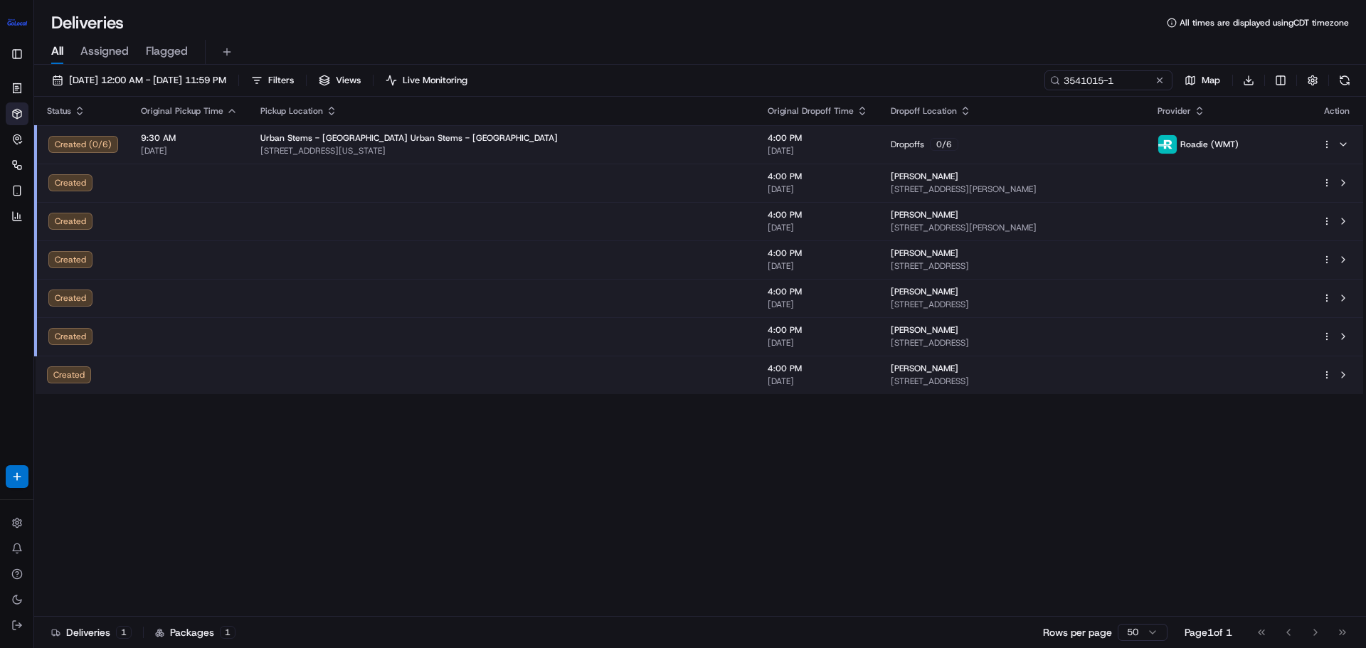
click at [879, 186] on td "Lisa Patel 198 Freeman St, Apt 2, Brooklyn, NY, 11222, US" at bounding box center [1012, 183] width 267 height 38
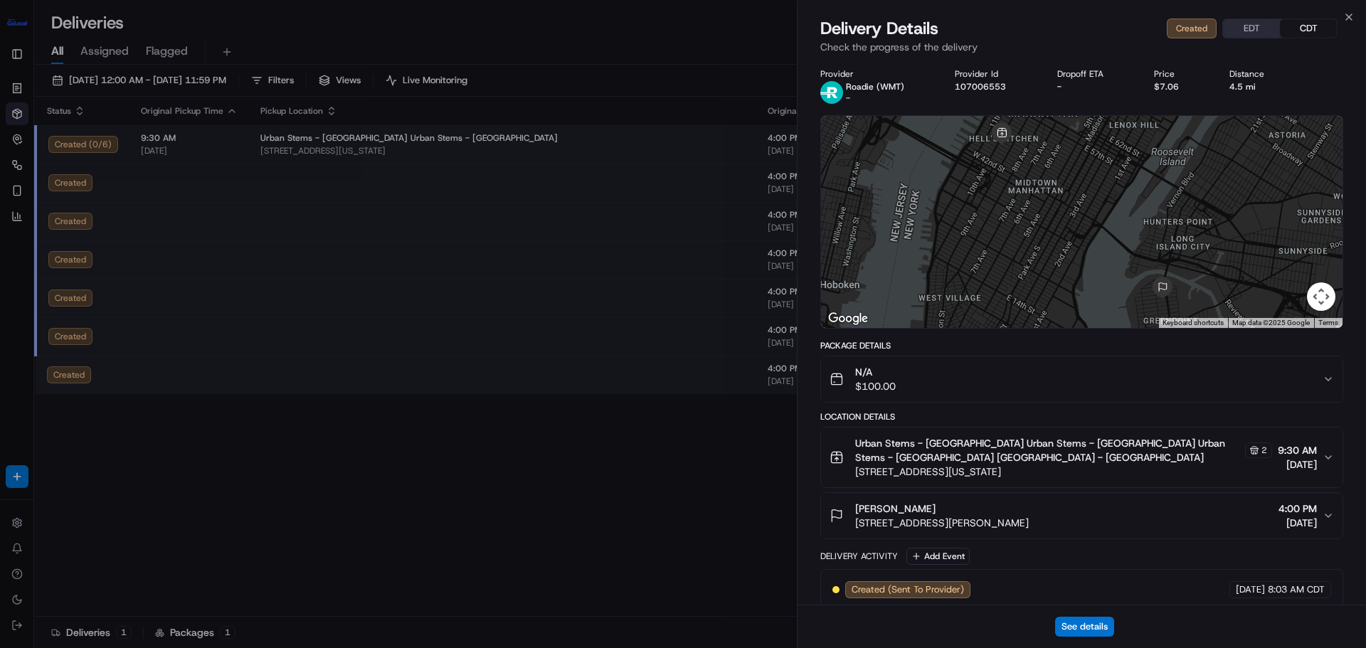
click at [952, 386] on div "N/A $100.00" at bounding box center [1076, 379] width 493 height 28
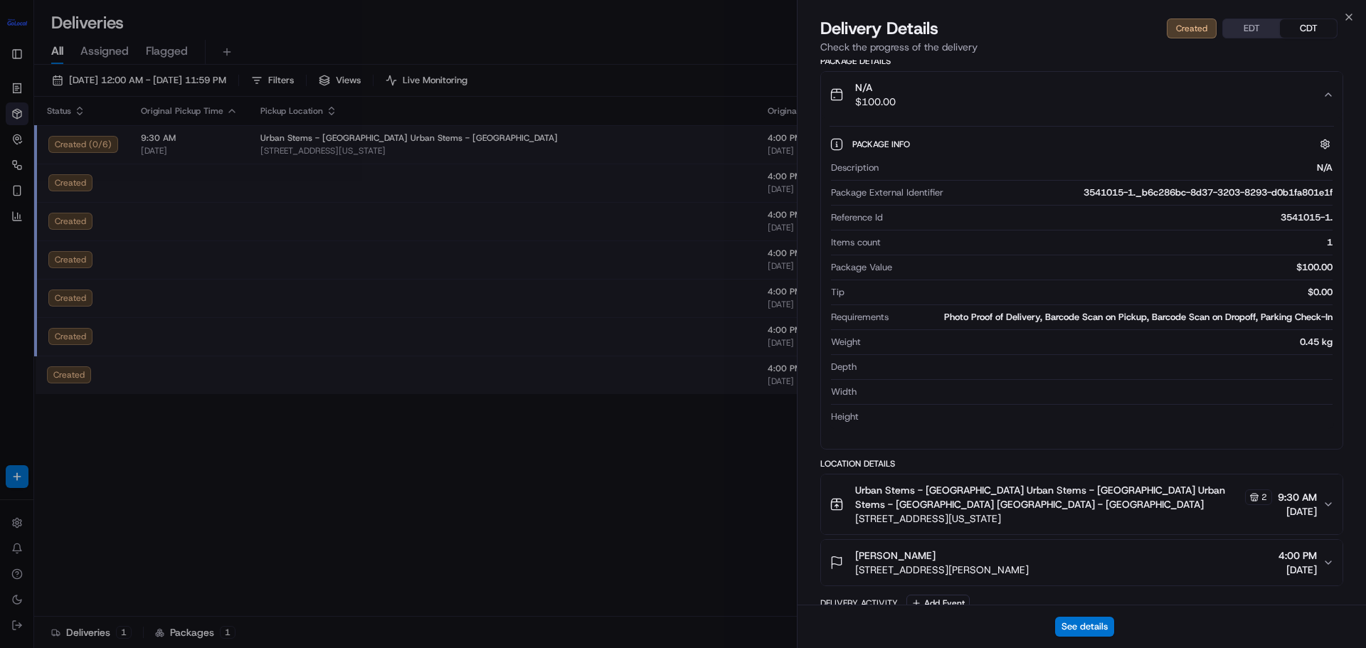
scroll to position [346, 0]
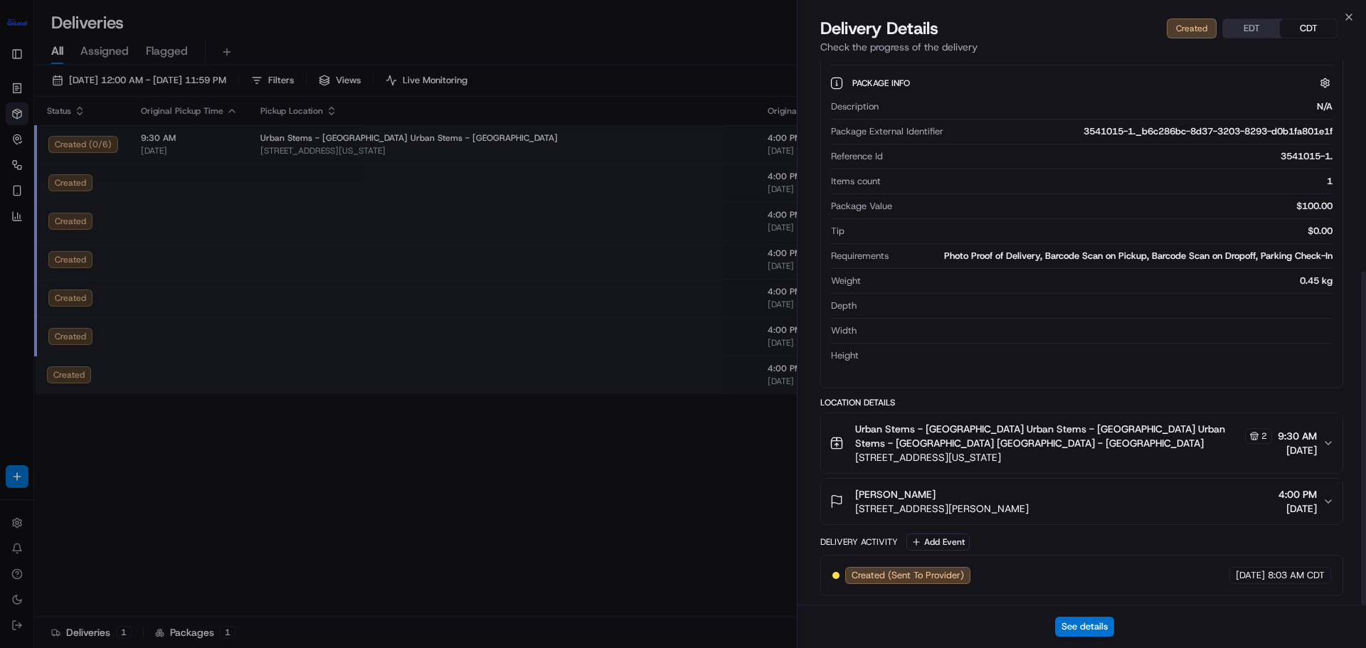
click at [985, 506] on span "198 Freeman St, Apt 2, Brooklyn, NY, 11222, US" at bounding box center [942, 509] width 174 height 14
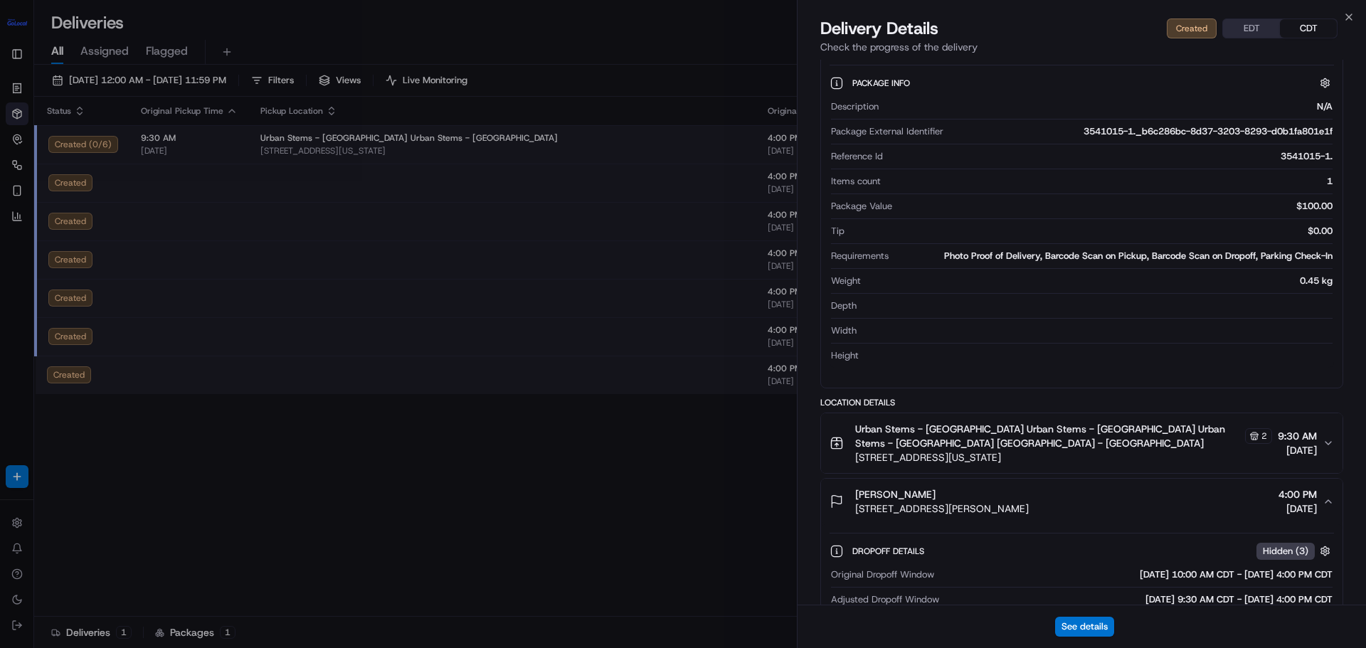
scroll to position [559, 0]
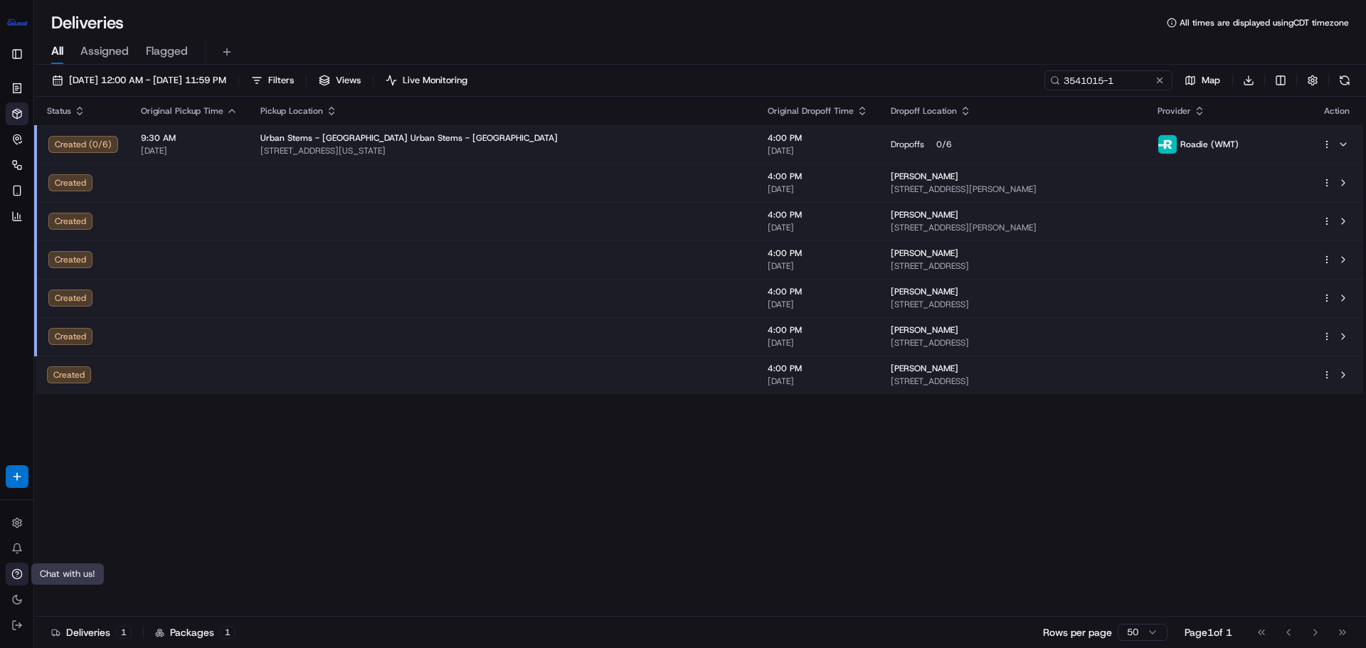
click at [12, 576] on icon at bounding box center [16, 573] width 11 height 11
click at [9, 575] on button "Chat with us!" at bounding box center [17, 574] width 23 height 23
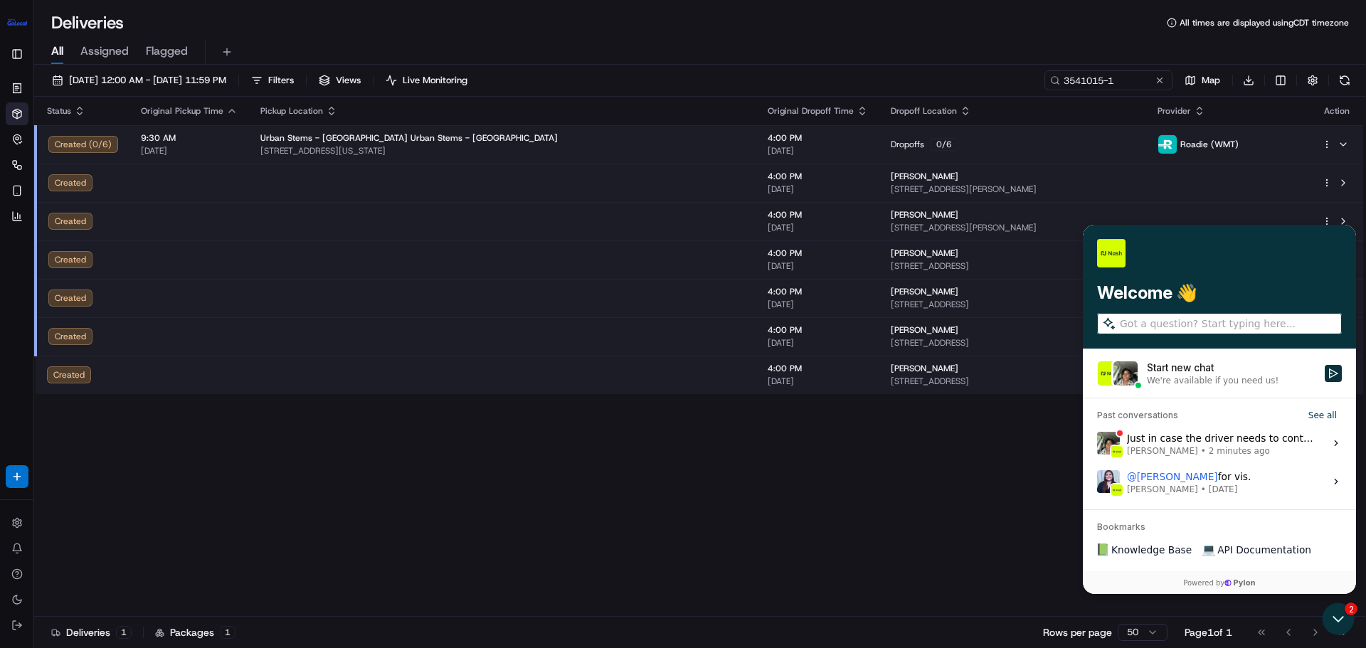
click at [1188, 436] on div "Just in case the driver needs to contact Lisa Grace Nketiah • 2 minutes ago" at bounding box center [1221, 443] width 189 height 27
click at [1097, 443] on button "View issue" at bounding box center [1096, 443] width 1 height 1
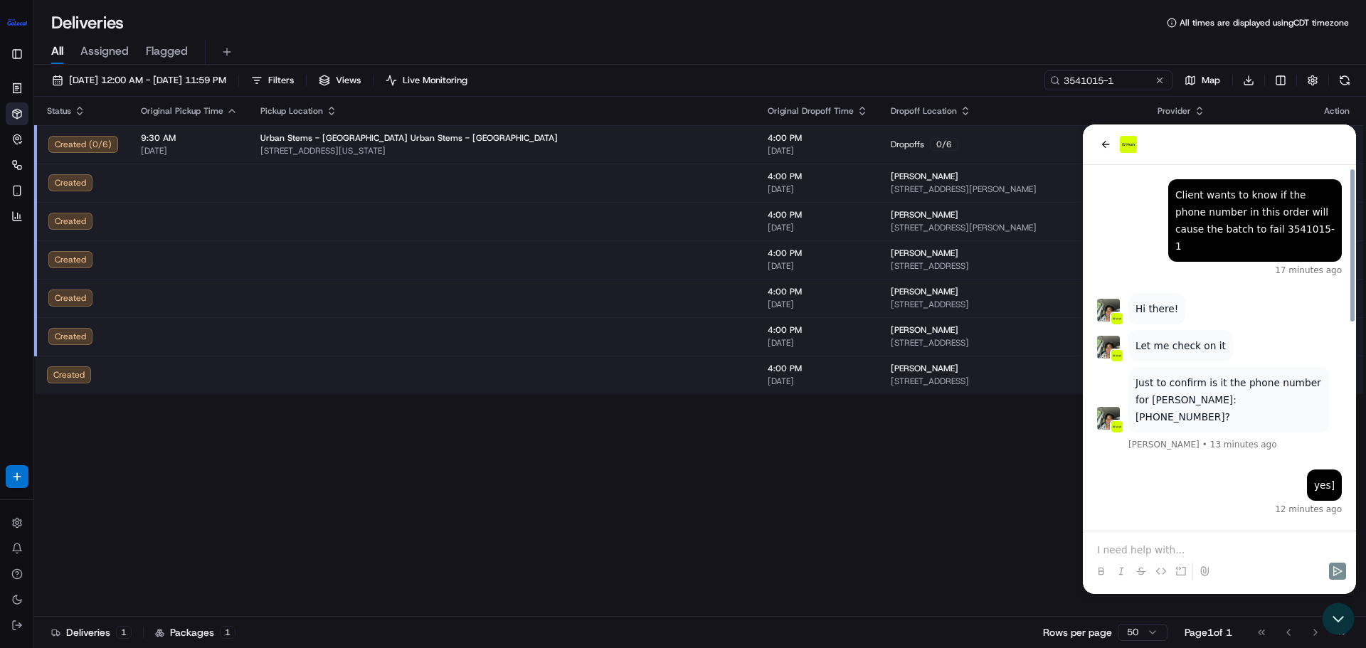
scroll to position [491, 0]
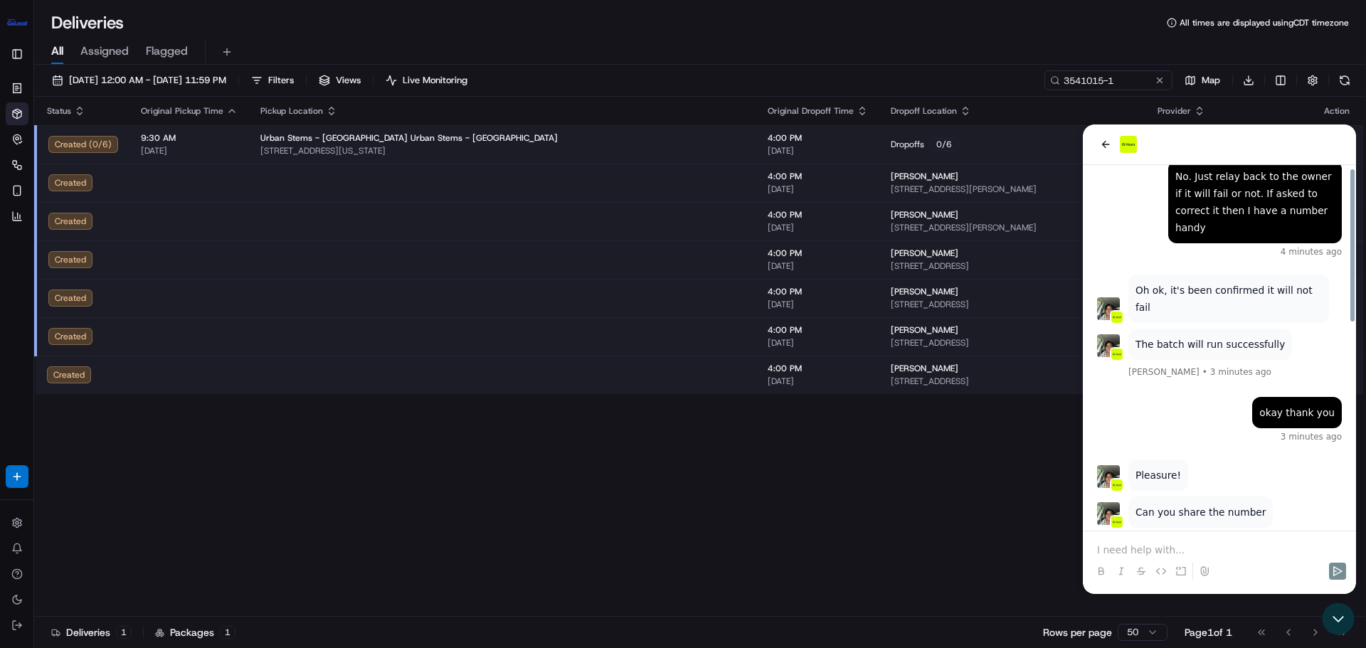
click at [1138, 552] on p at bounding box center [1219, 550] width 245 height 14
click at [1337, 569] on icon "Send" at bounding box center [1337, 571] width 11 height 11
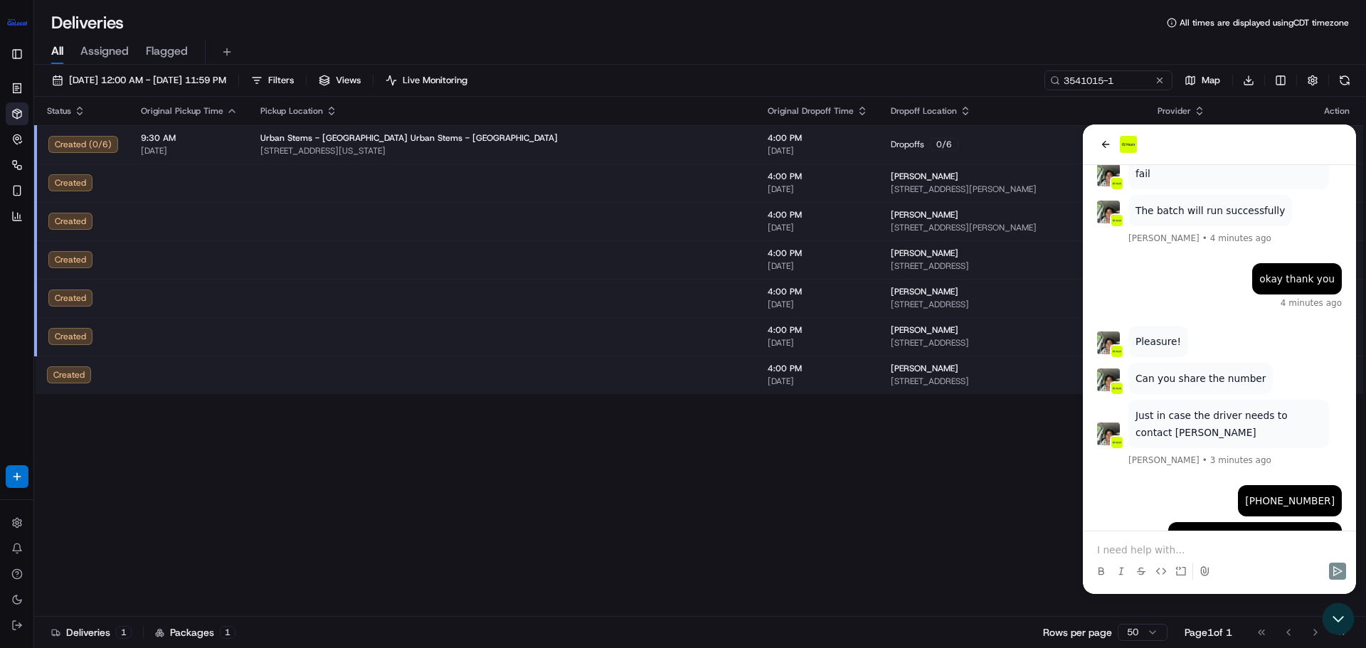
scroll to position [693, 0]
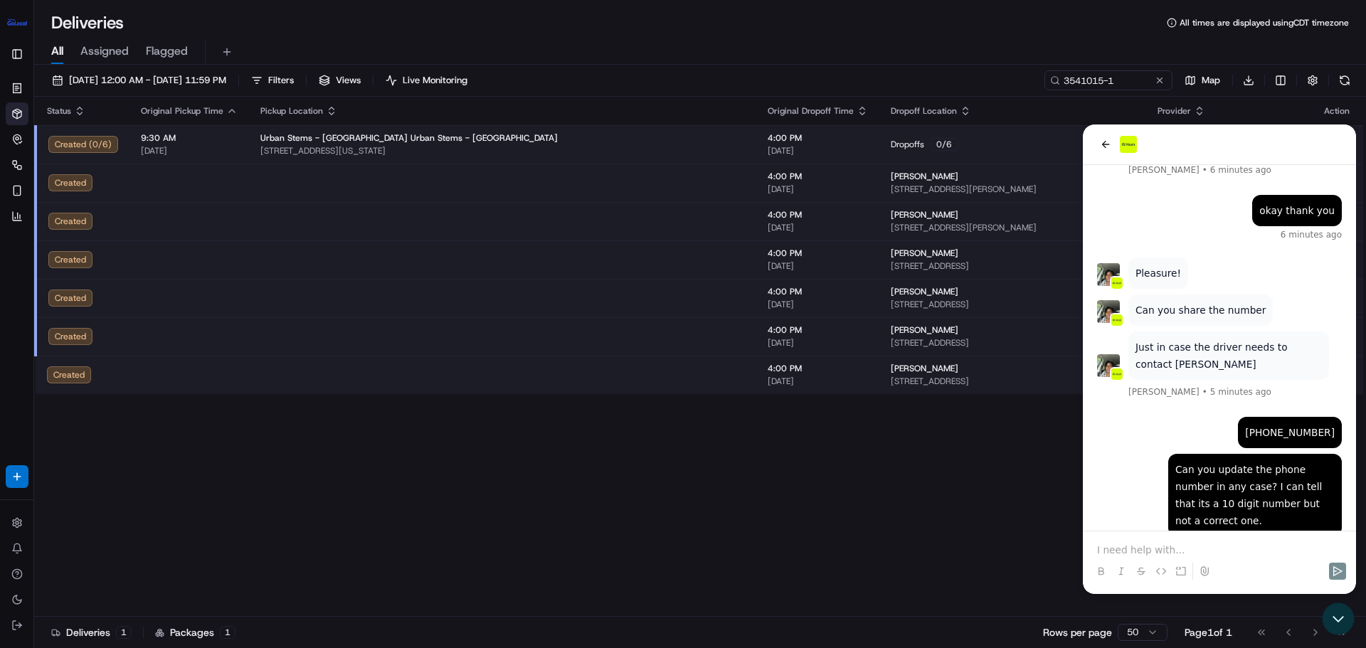
click at [1206, 548] on p at bounding box center [1219, 550] width 245 height 14
click at [541, 508] on div "Status Original Pickup Time Pickup Location Original Dropoff Time Dropoff Locat…" at bounding box center [698, 357] width 1329 height 520
click at [23, 16] on img "button" at bounding box center [17, 22] width 23 height 23
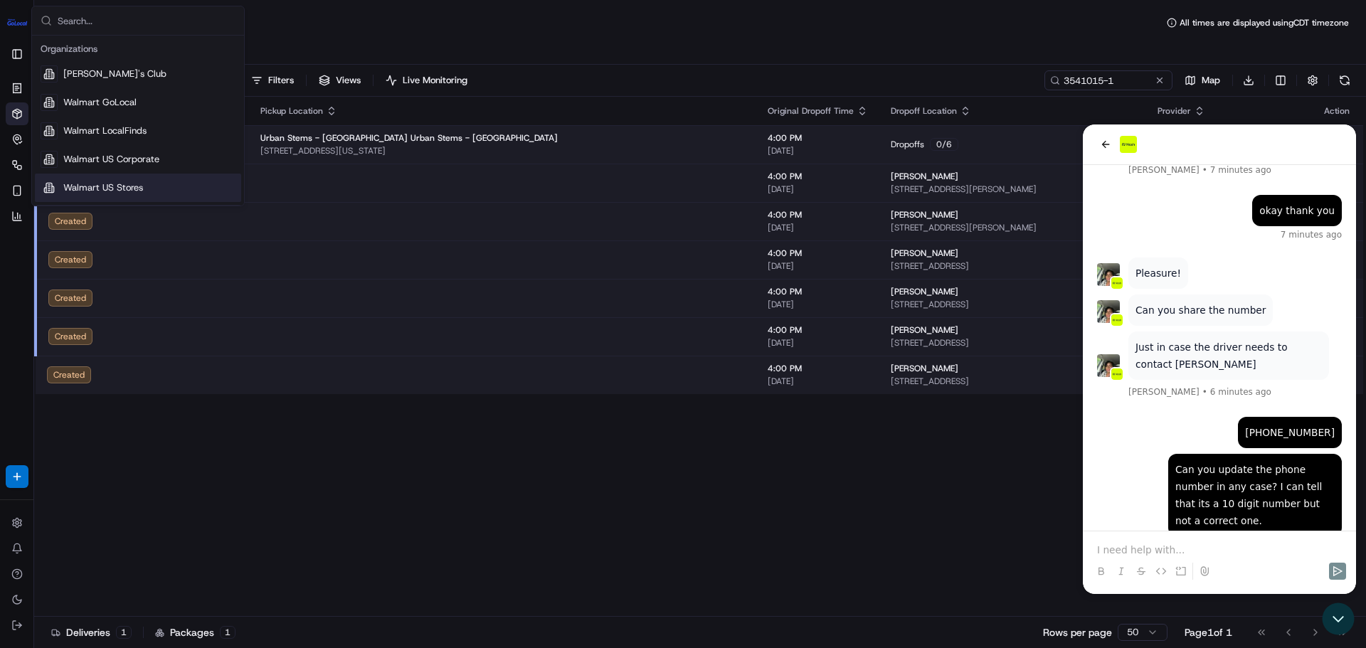
click at [244, 509] on div "Status Original Pickup Time Pickup Location Original Dropoff Time Dropoff Locat…" at bounding box center [698, 357] width 1329 height 520
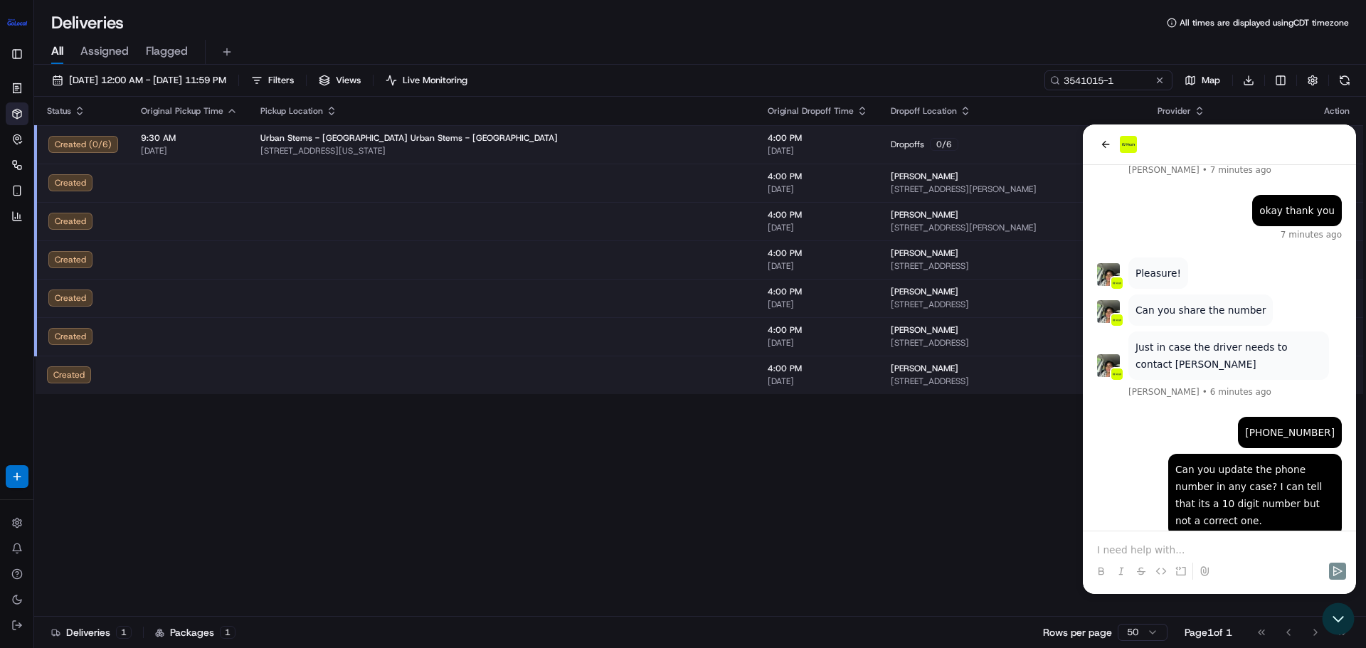
click at [18, 419] on div "Orders Deliveries Control Orchestrate Engage Analytics Favorites Available Prod…" at bounding box center [30, 262] width 60 height 383
click at [14, 52] on button "Toggle Sidebar" at bounding box center [17, 54] width 23 height 23
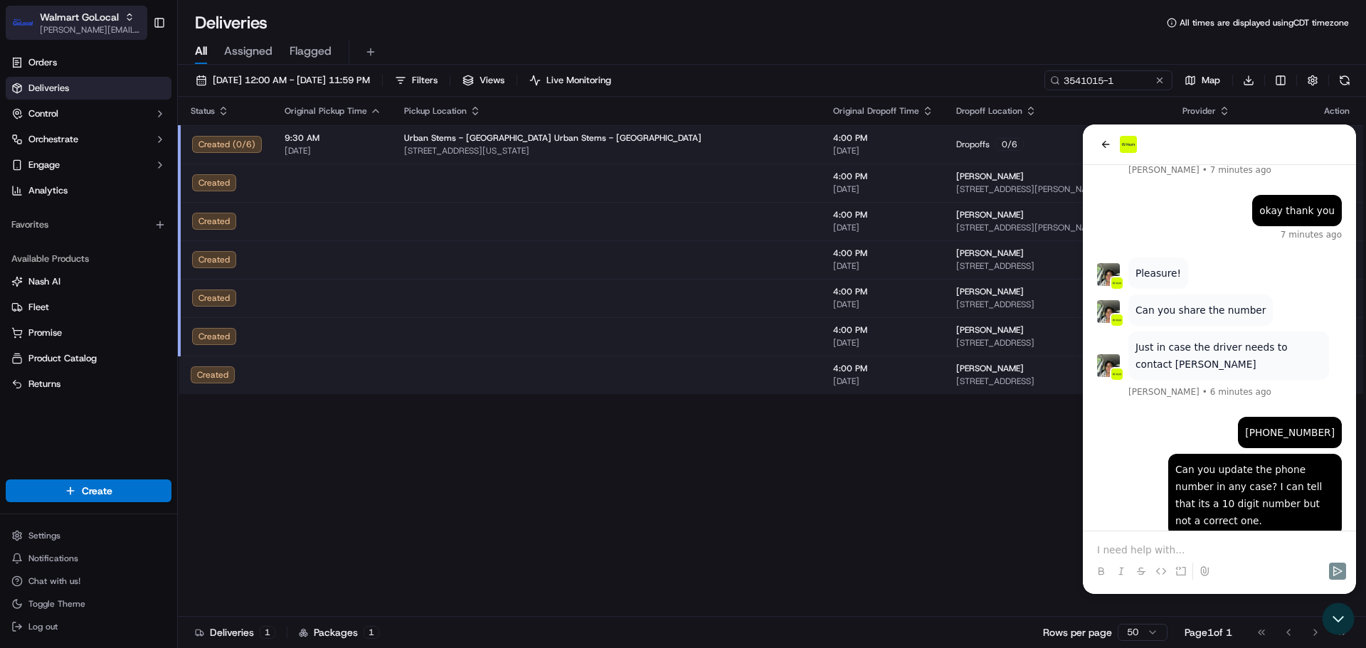
click at [77, 22] on span "Walmart GoLocal" at bounding box center [79, 17] width 79 height 14
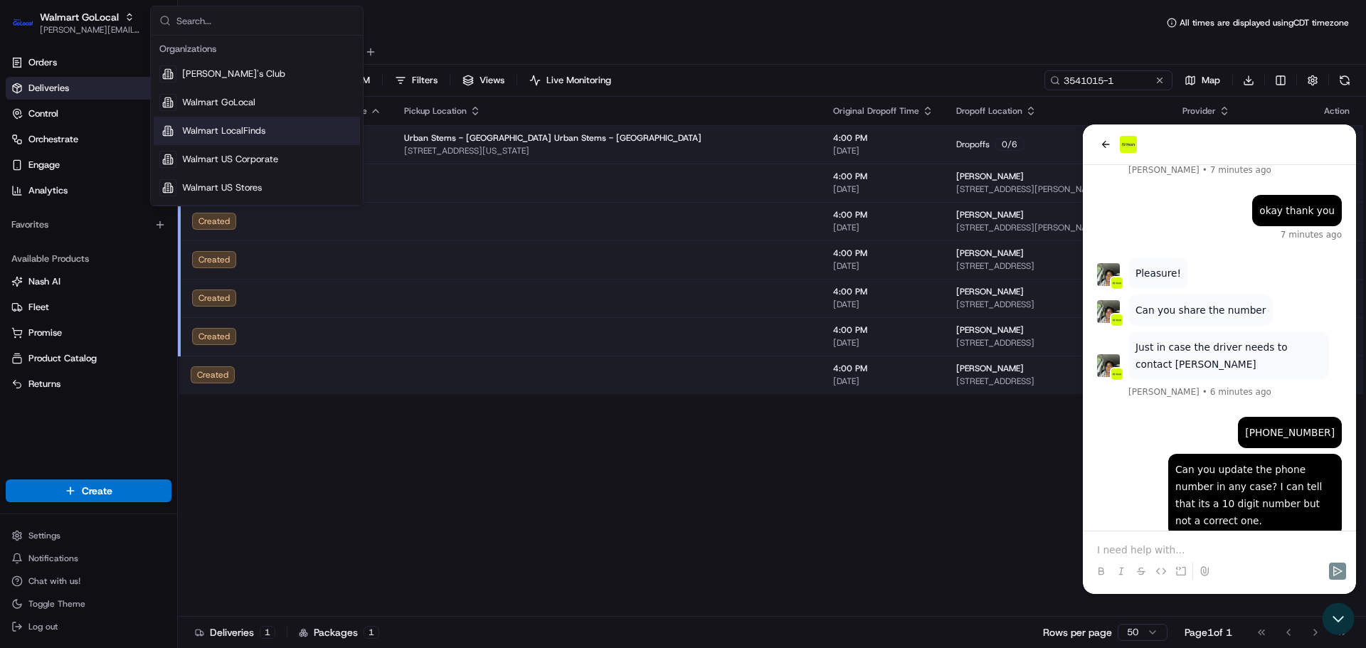
click at [194, 130] on span "Walmart LocalFinds" at bounding box center [223, 131] width 83 height 13
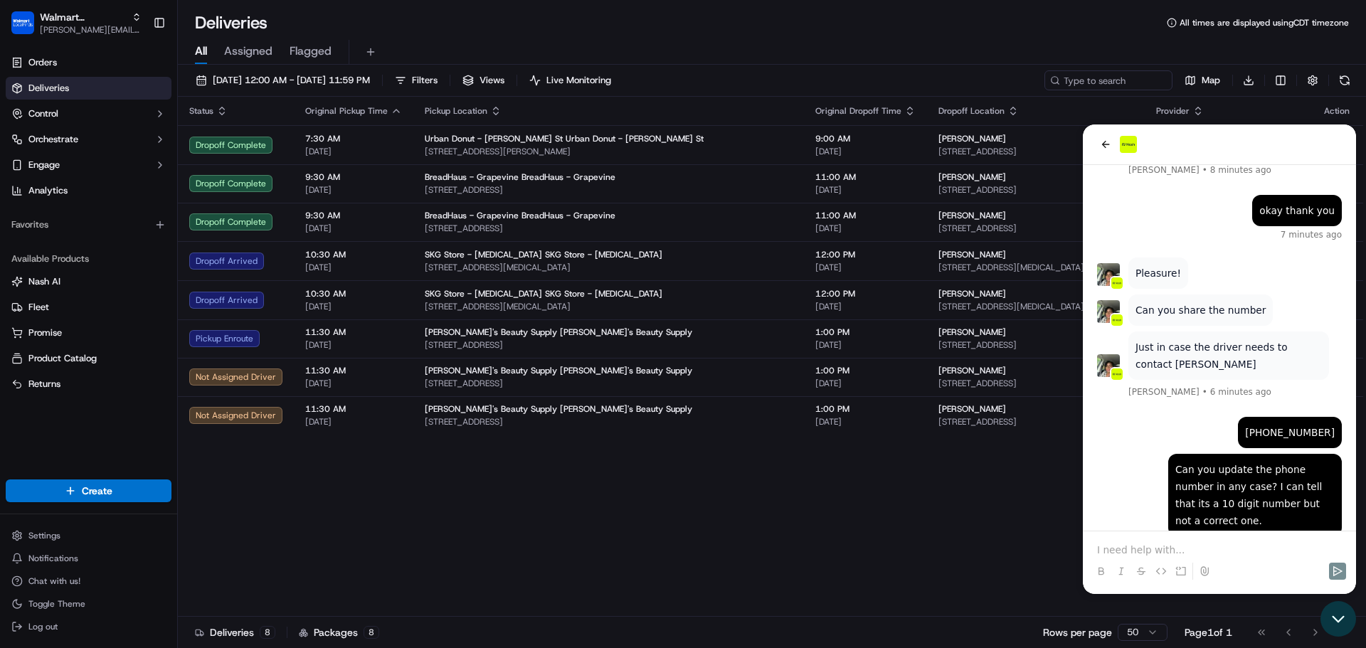
click at [1335, 628] on icon "Open customer support" at bounding box center [1339, 619] width 36 height 36
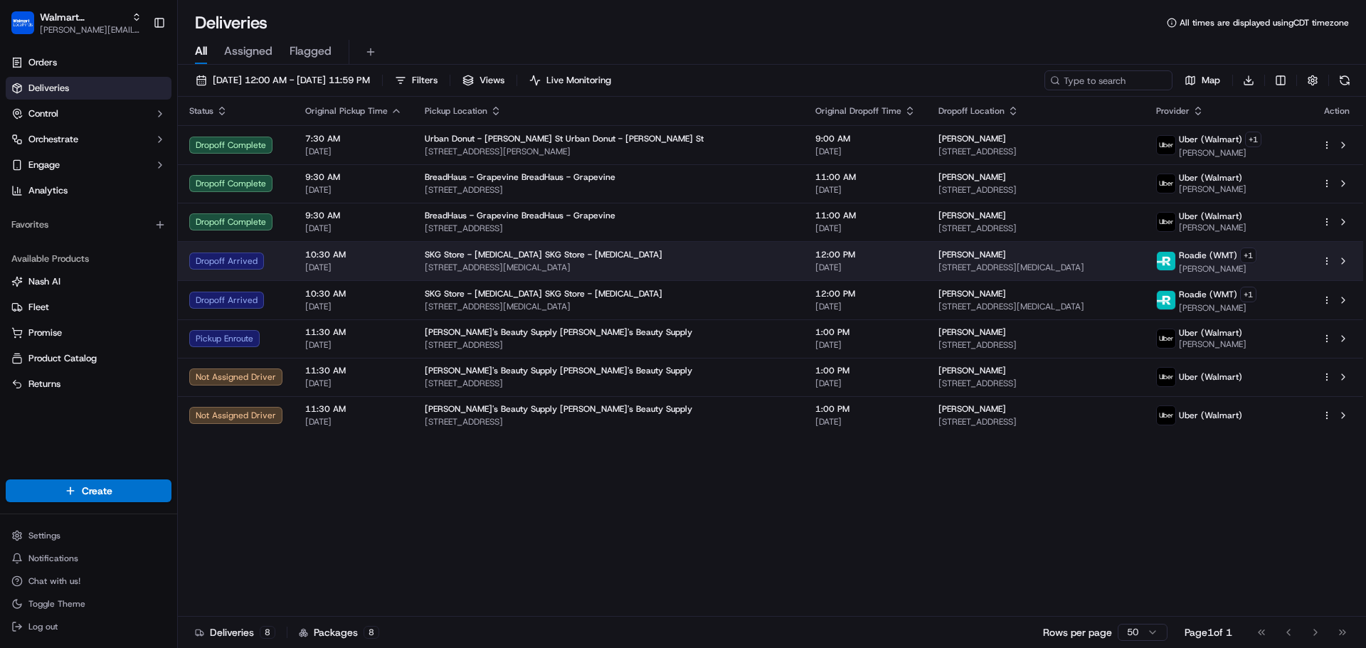
click at [1076, 271] on span "10530 NW 26th St, Doral, FL 33172, US" at bounding box center [1036, 267] width 196 height 11
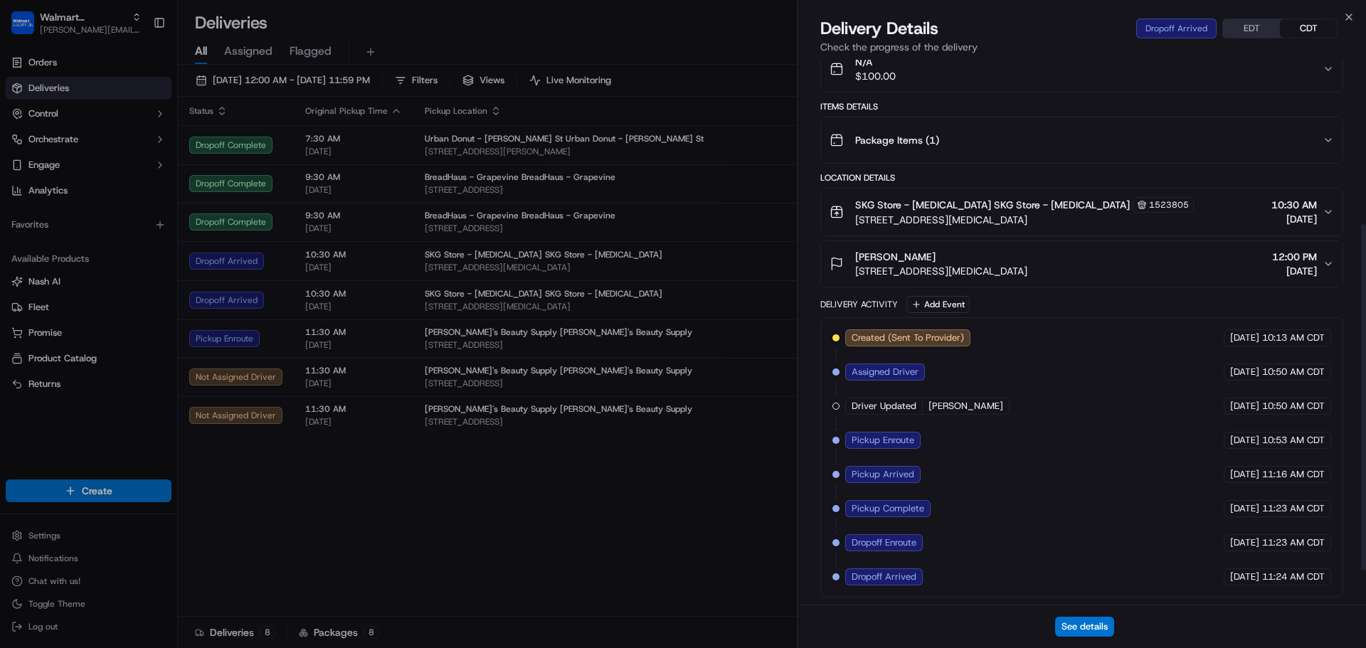
scroll to position [312, 0]
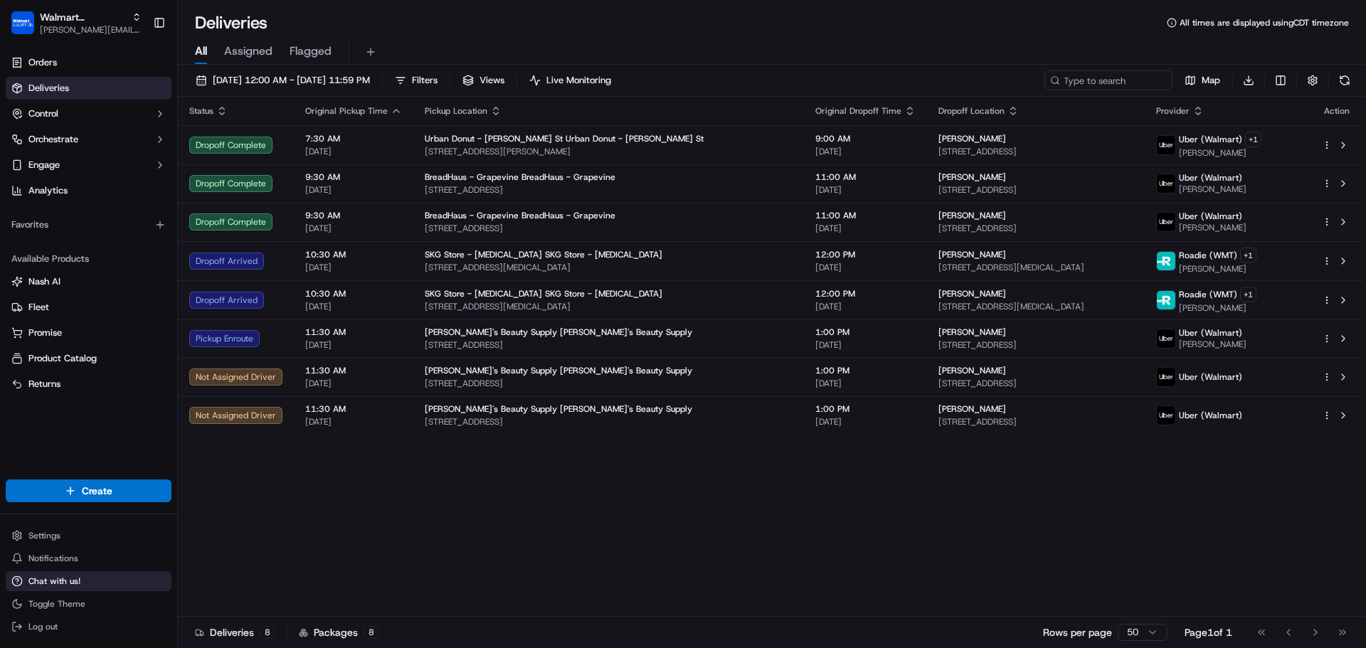
click at [37, 576] on span "Chat with us!" at bounding box center [54, 581] width 52 height 11
click at [77, 578] on span "Chat with us!" at bounding box center [54, 581] width 52 height 11
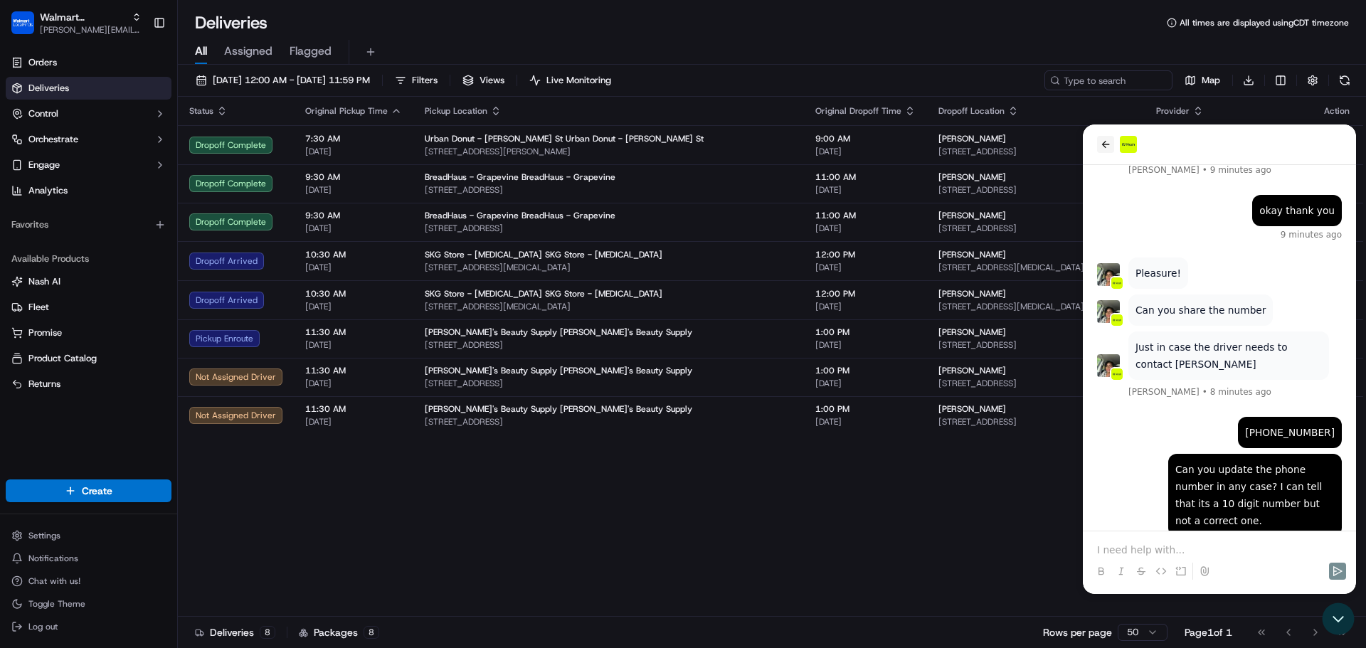
click at [1105, 147] on icon "back" at bounding box center [1106, 144] width 8 height 7
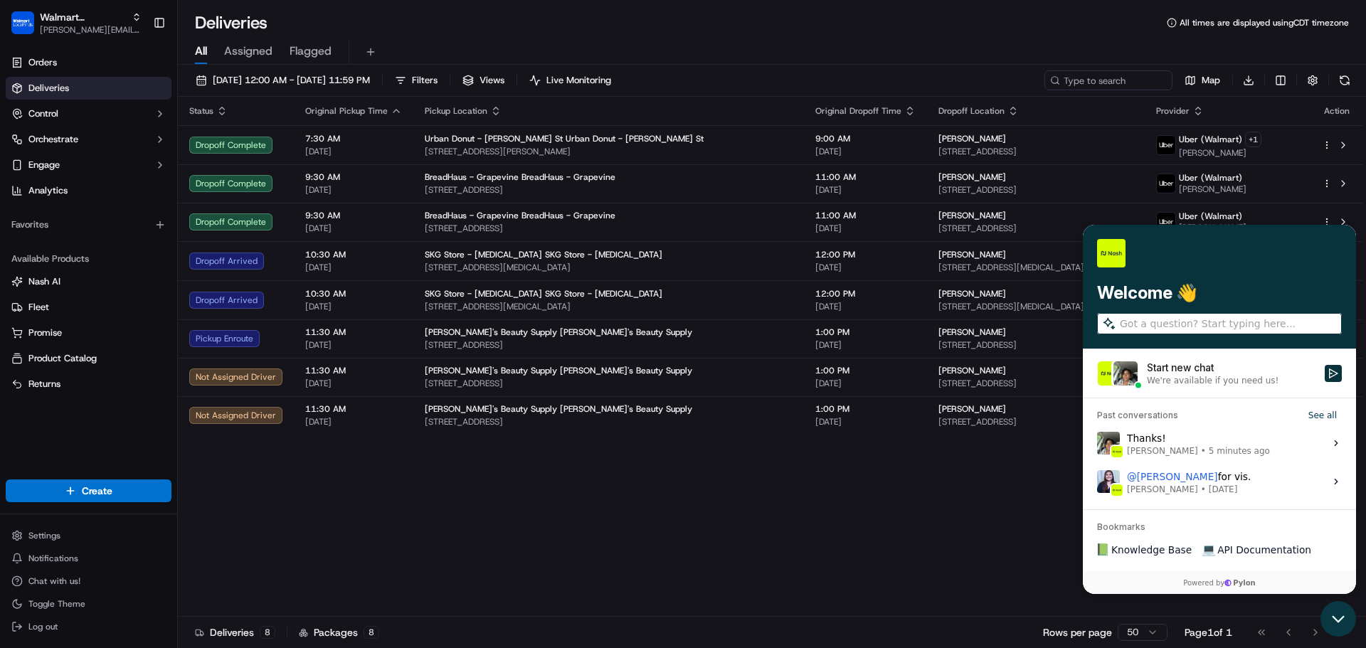
click at [1349, 618] on icon "Open customer support" at bounding box center [1339, 619] width 36 height 36
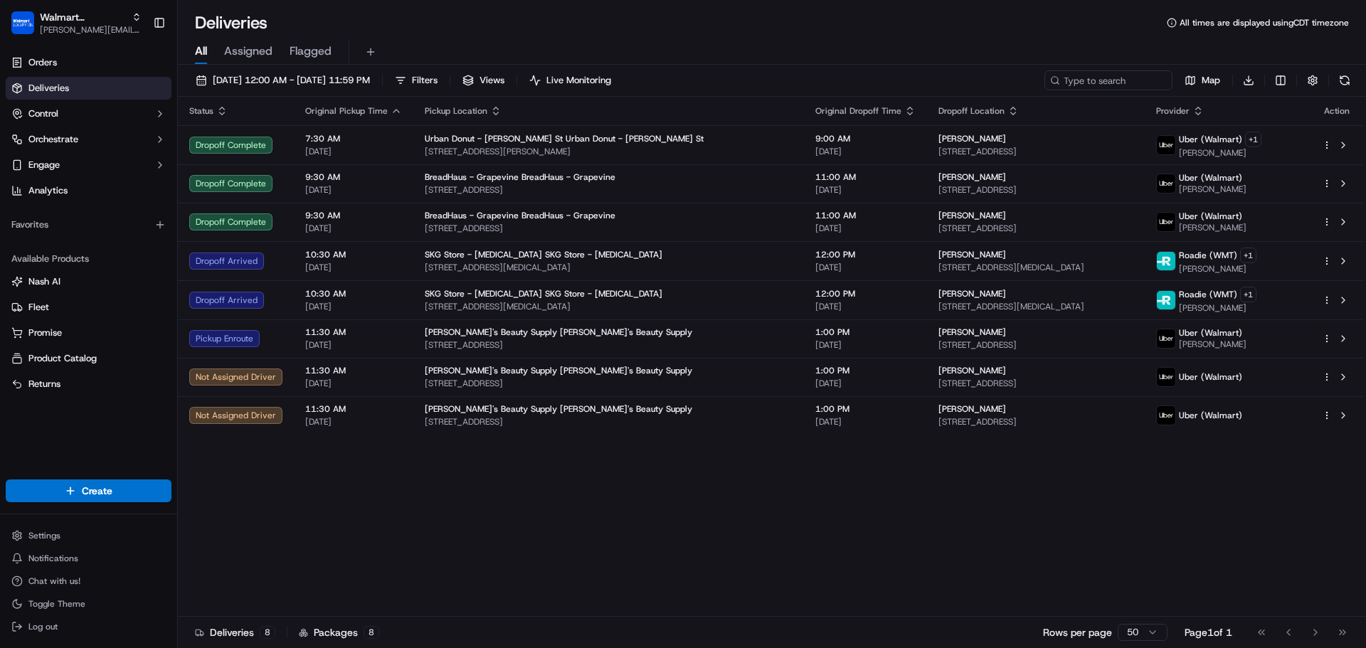
click at [792, 453] on div "Status Original Pickup Time Pickup Location Original Dropoff Time Dropoff Locat…" at bounding box center [770, 357] width 1185 height 520
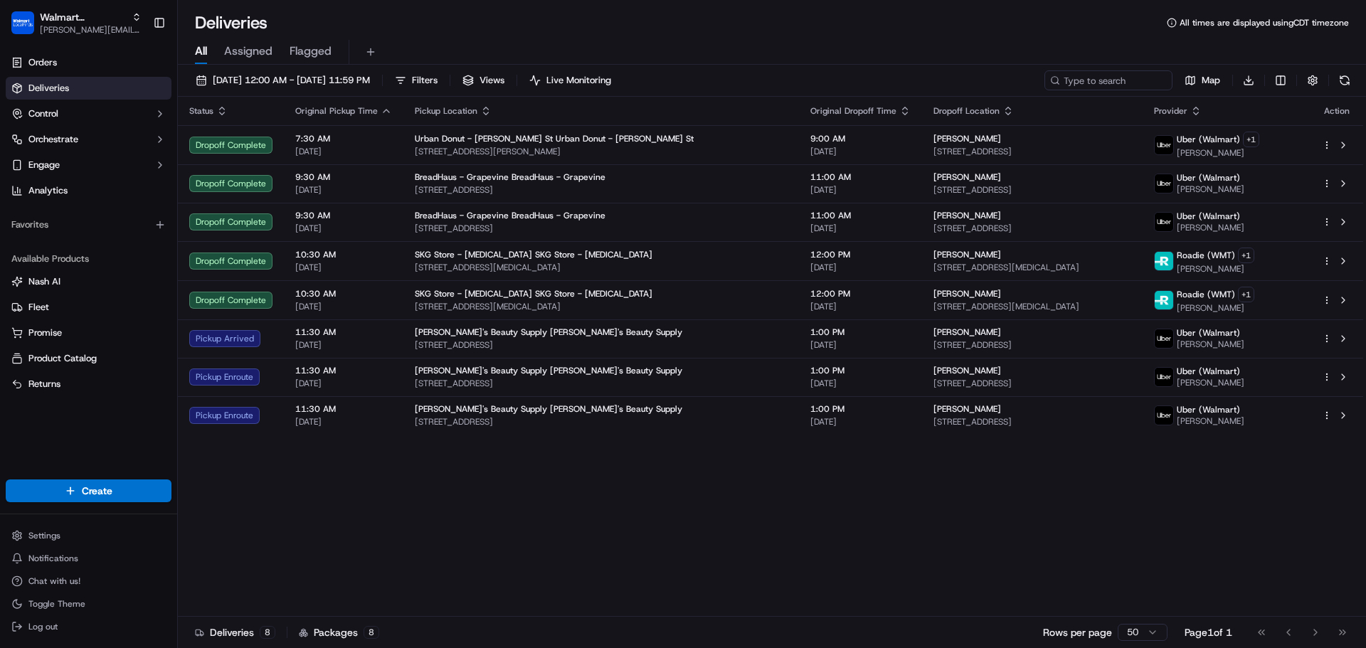
click at [335, 537] on div "Status Original Pickup Time Pickup Location Original Dropoff Time Dropoff Locat…" at bounding box center [770, 357] width 1185 height 520
click at [603, 504] on div "Status Original Pickup Time Pickup Location Original Dropoff Time Dropoff Locat…" at bounding box center [770, 357] width 1185 height 520
click at [98, 31] on span "[PERSON_NAME][EMAIL_ADDRESS][DOMAIN_NAME]" at bounding box center [91, 29] width 102 height 11
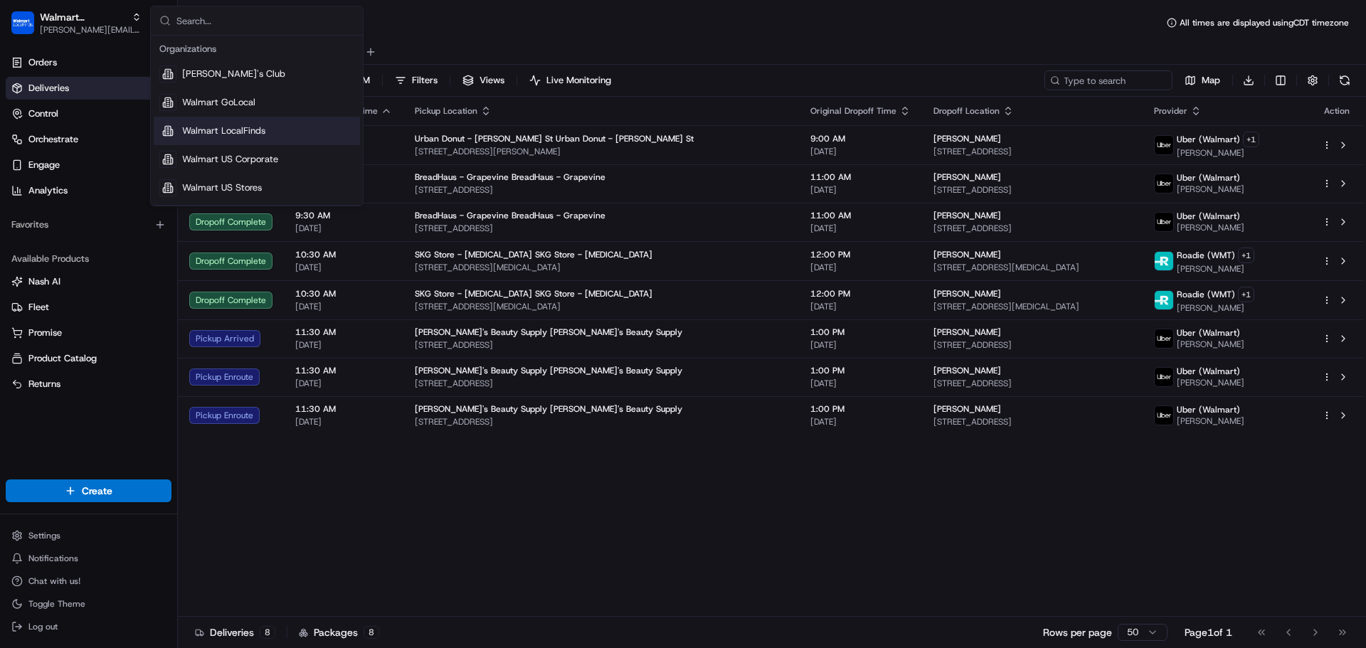
click at [251, 132] on span "Walmart LocalFinds" at bounding box center [223, 131] width 83 height 13
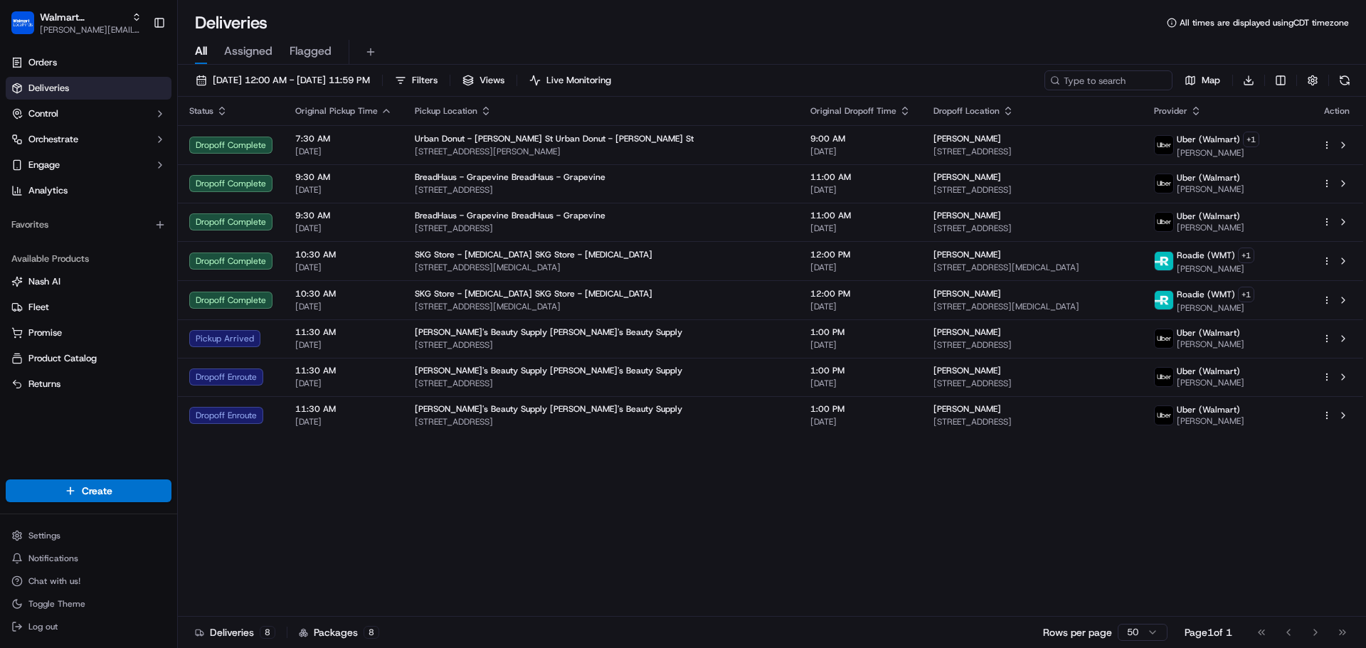
click at [766, 507] on div "Status Original Pickup Time Pickup Location Original Dropoff Time Dropoff Locat…" at bounding box center [770, 357] width 1185 height 520
